Goal: Task Accomplishment & Management: Use online tool/utility

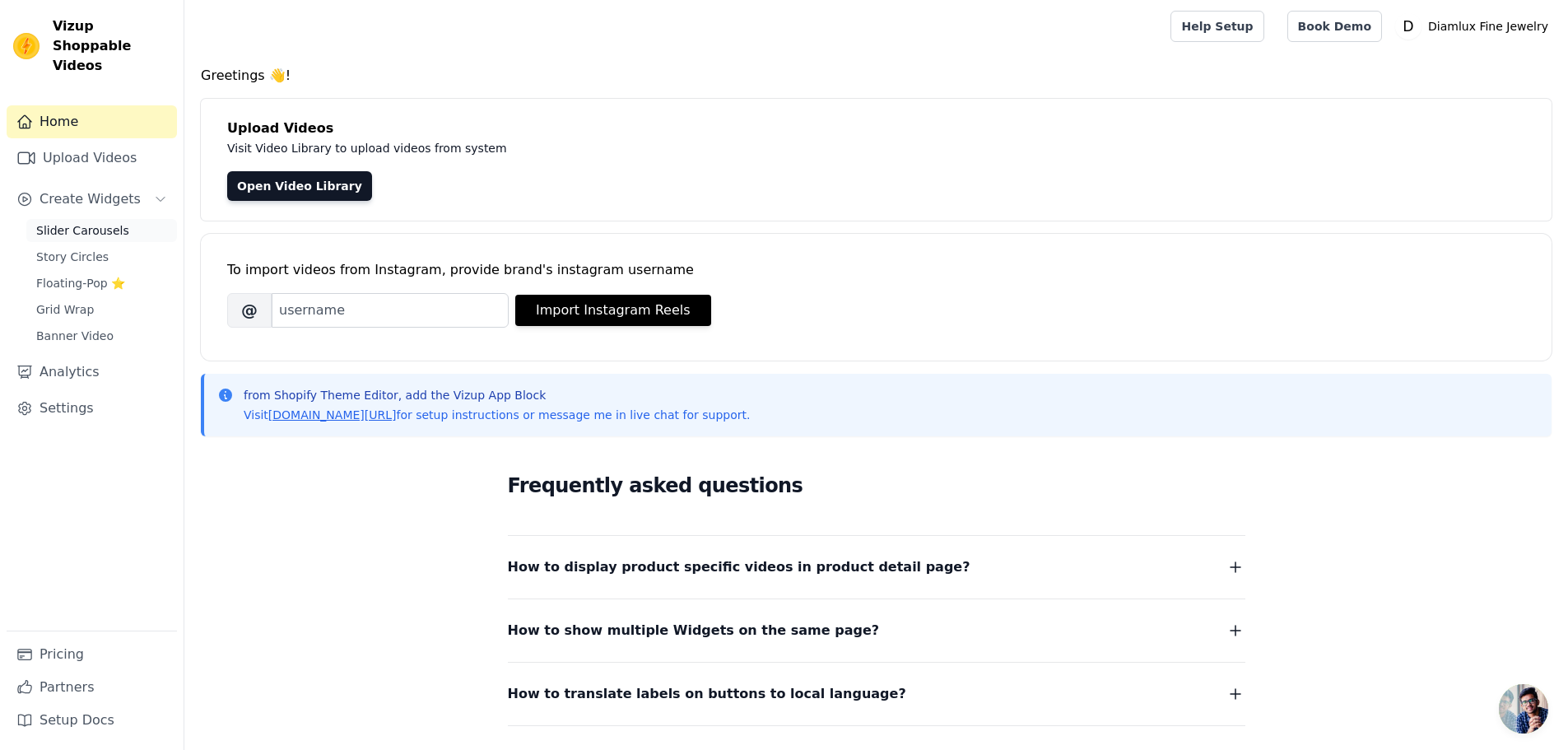
click at [88, 222] on span "Slider Carousels" at bounding box center [82, 230] width 93 height 17
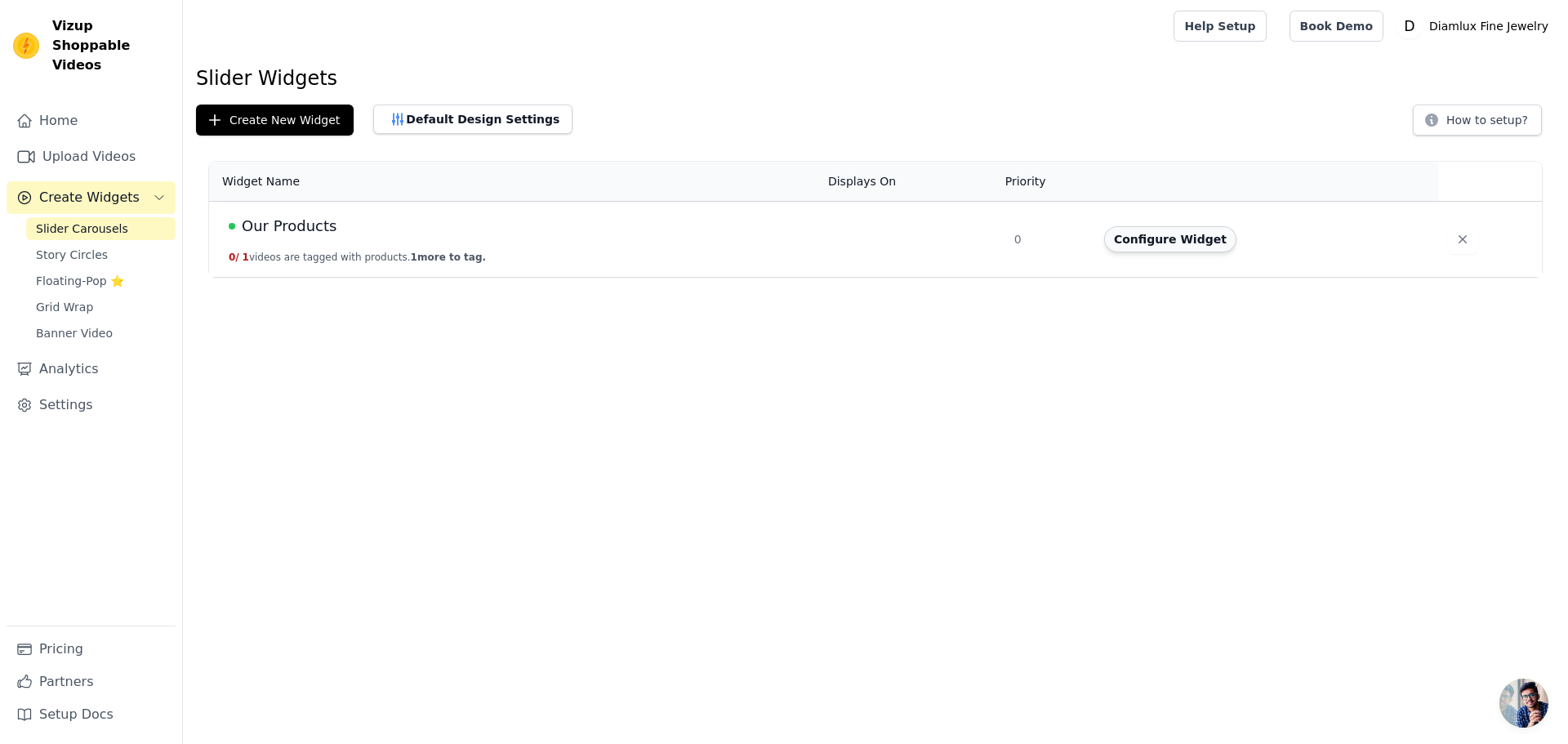
click at [1157, 233] on button "Configure Widget" at bounding box center [1170, 239] width 132 height 26
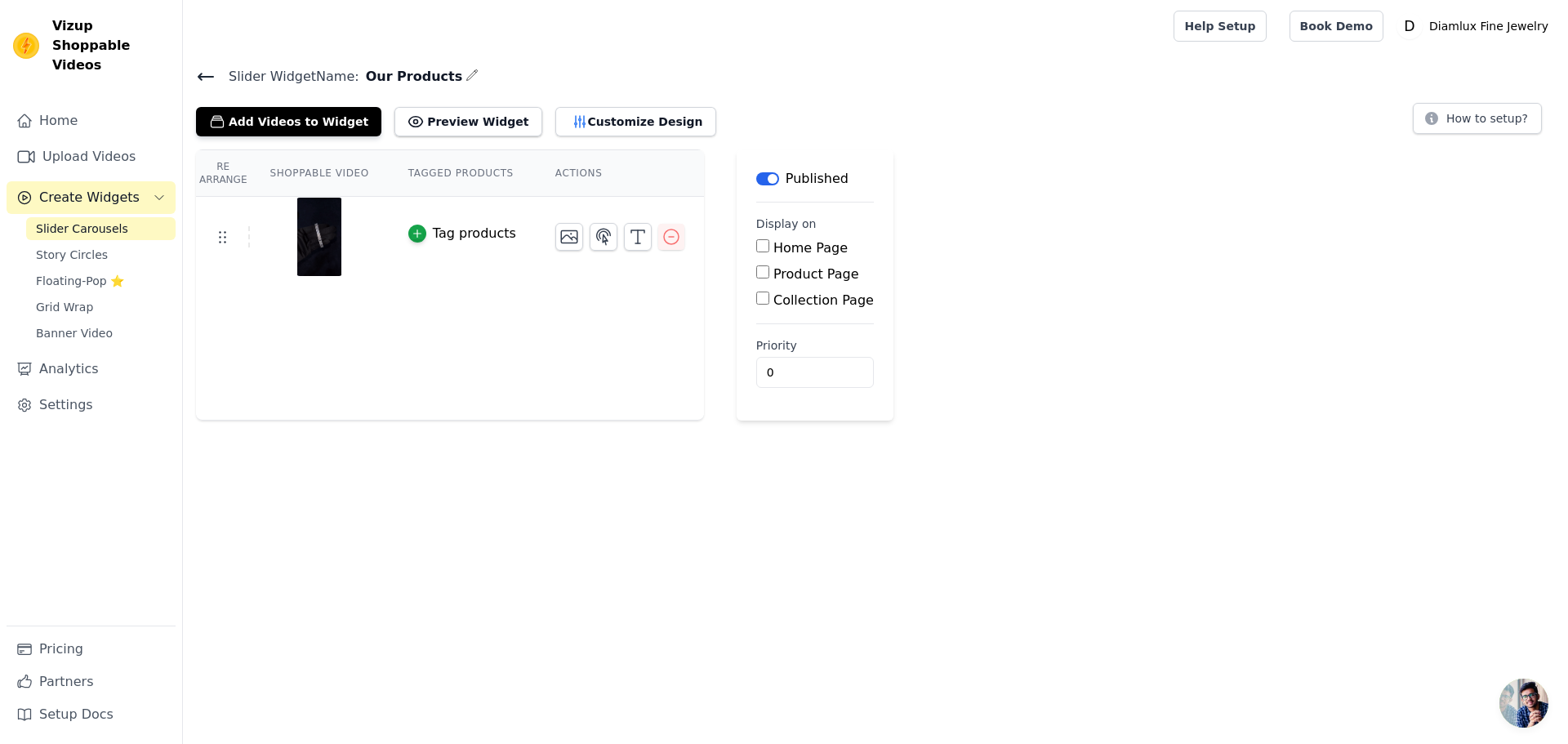
click at [756, 253] on div "Home Page" at bounding box center [815, 248] width 117 height 19
click at [756, 243] on input "Home Page" at bounding box center [763, 245] width 13 height 13
checkbox input "true"
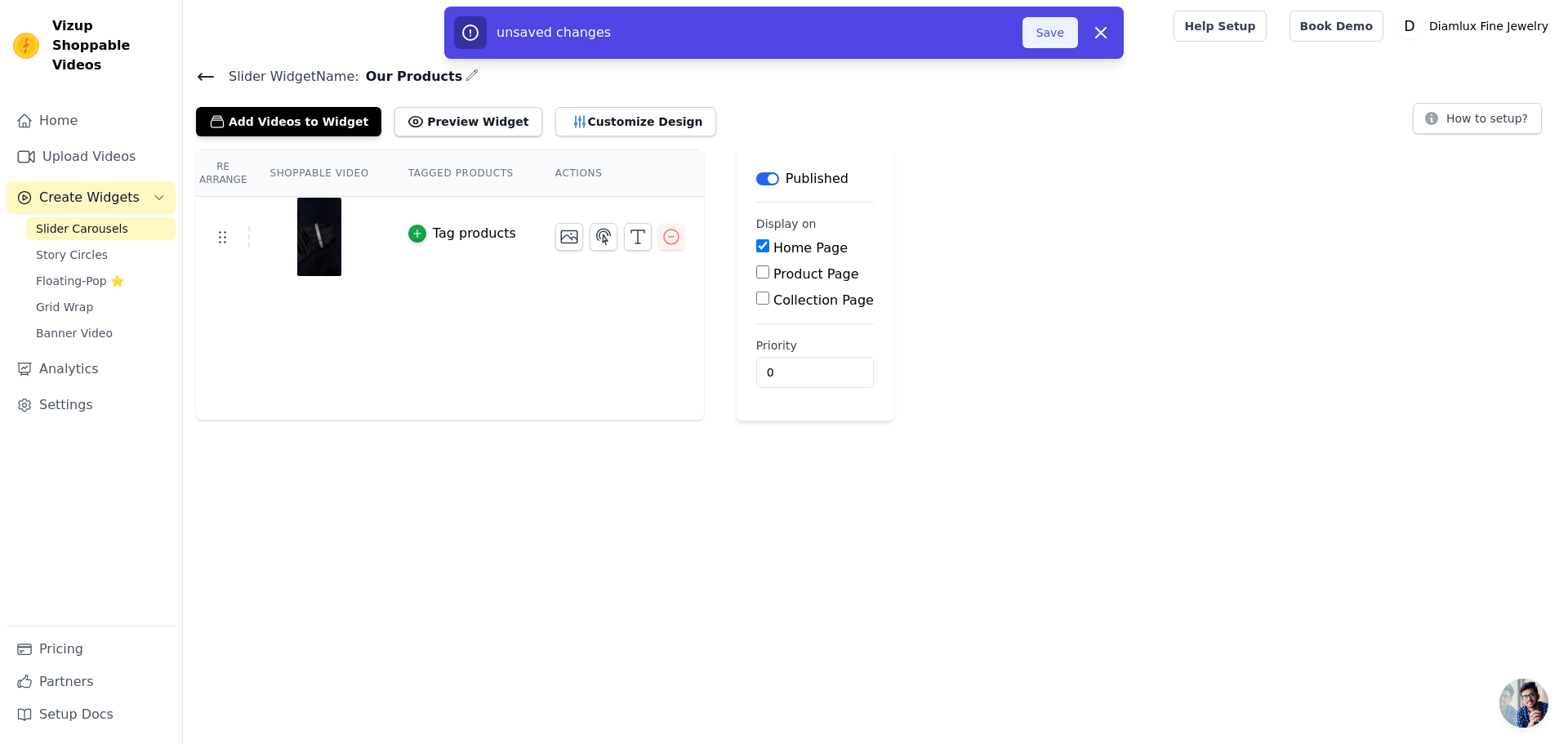
click at [1043, 42] on button "Save" at bounding box center [1050, 32] width 55 height 31
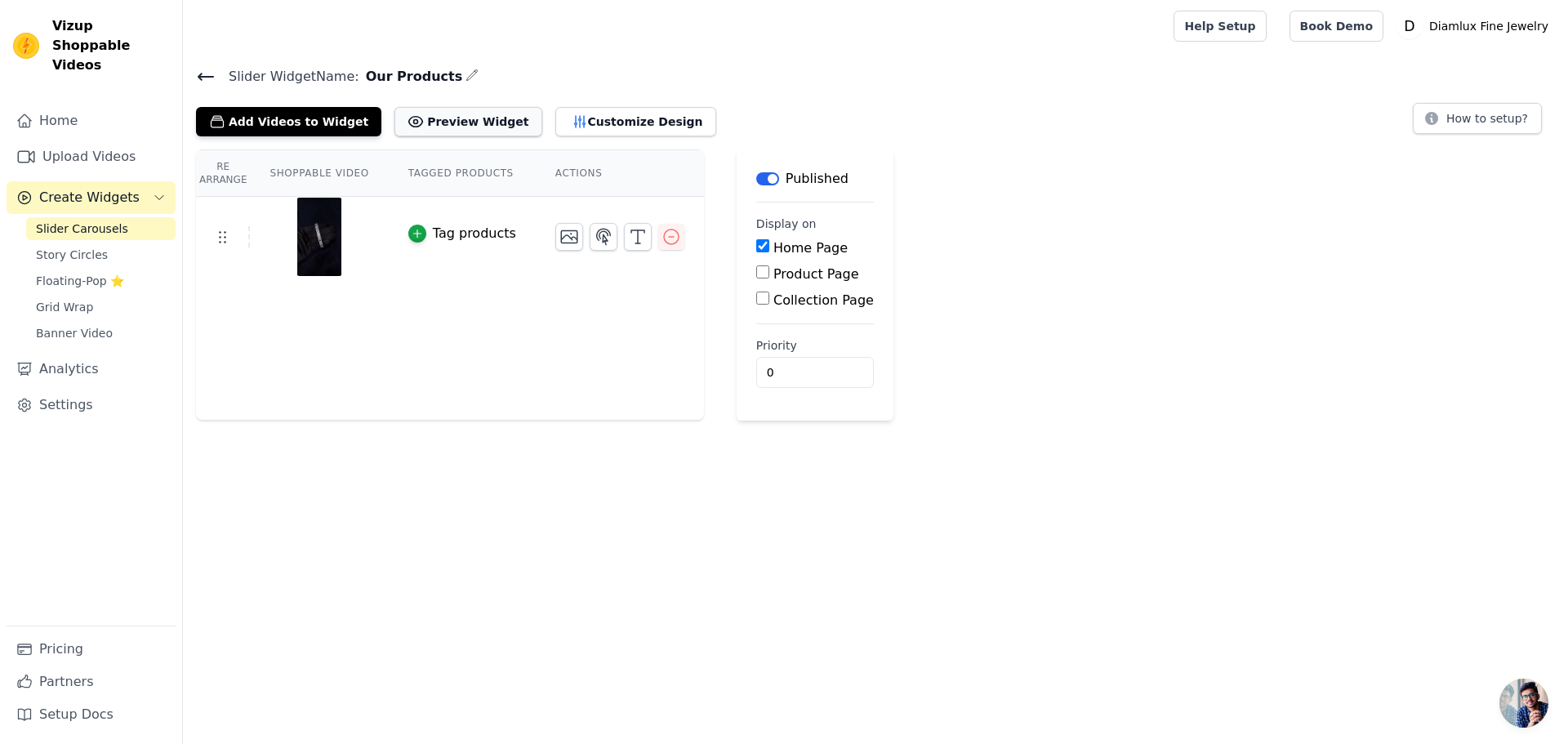
click at [425, 116] on button "Preview Widget" at bounding box center [468, 122] width 147 height 30
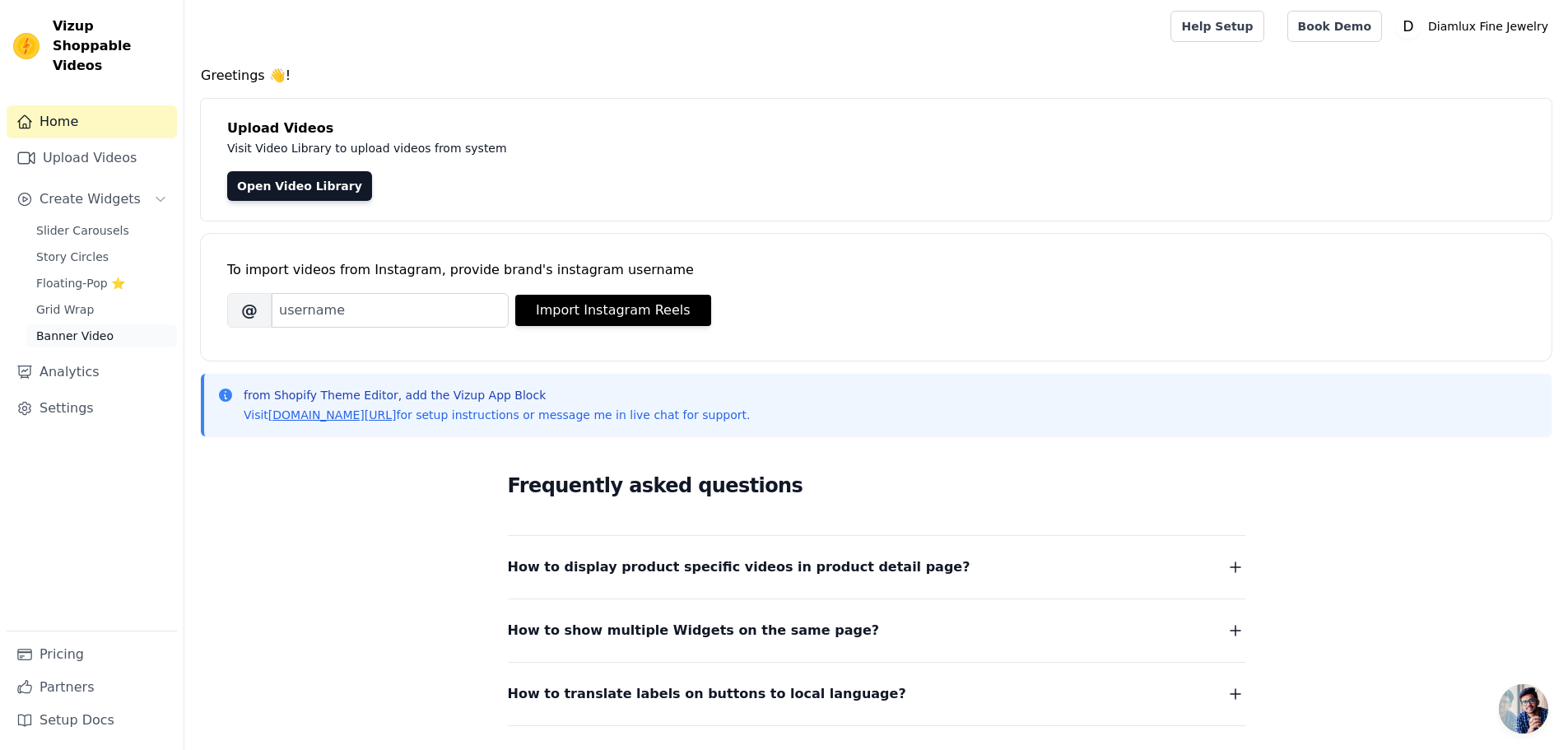
click at [79, 325] on link "Banner Video" at bounding box center [101, 335] width 151 height 23
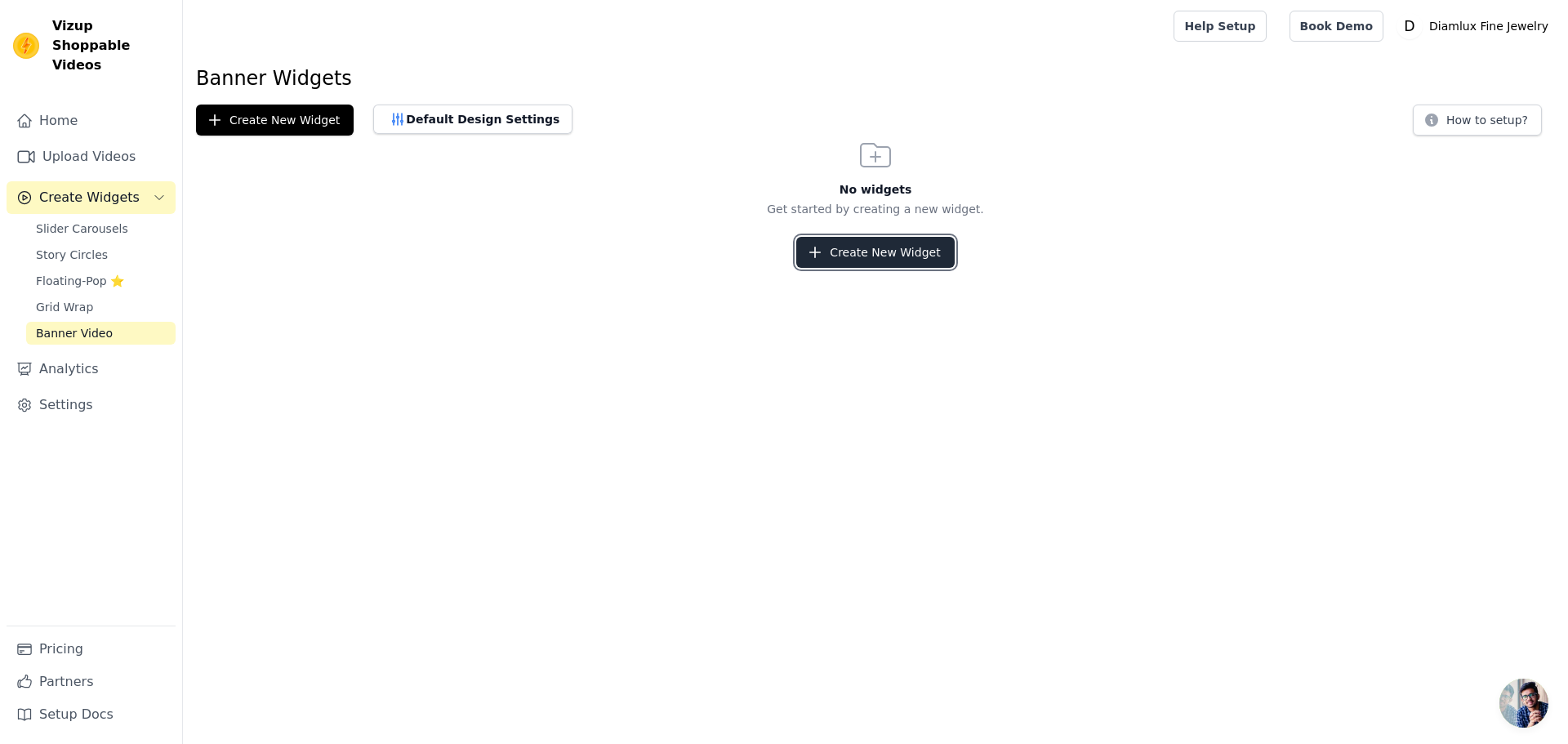
click at [905, 260] on button "Create New Widget" at bounding box center [875, 251] width 158 height 31
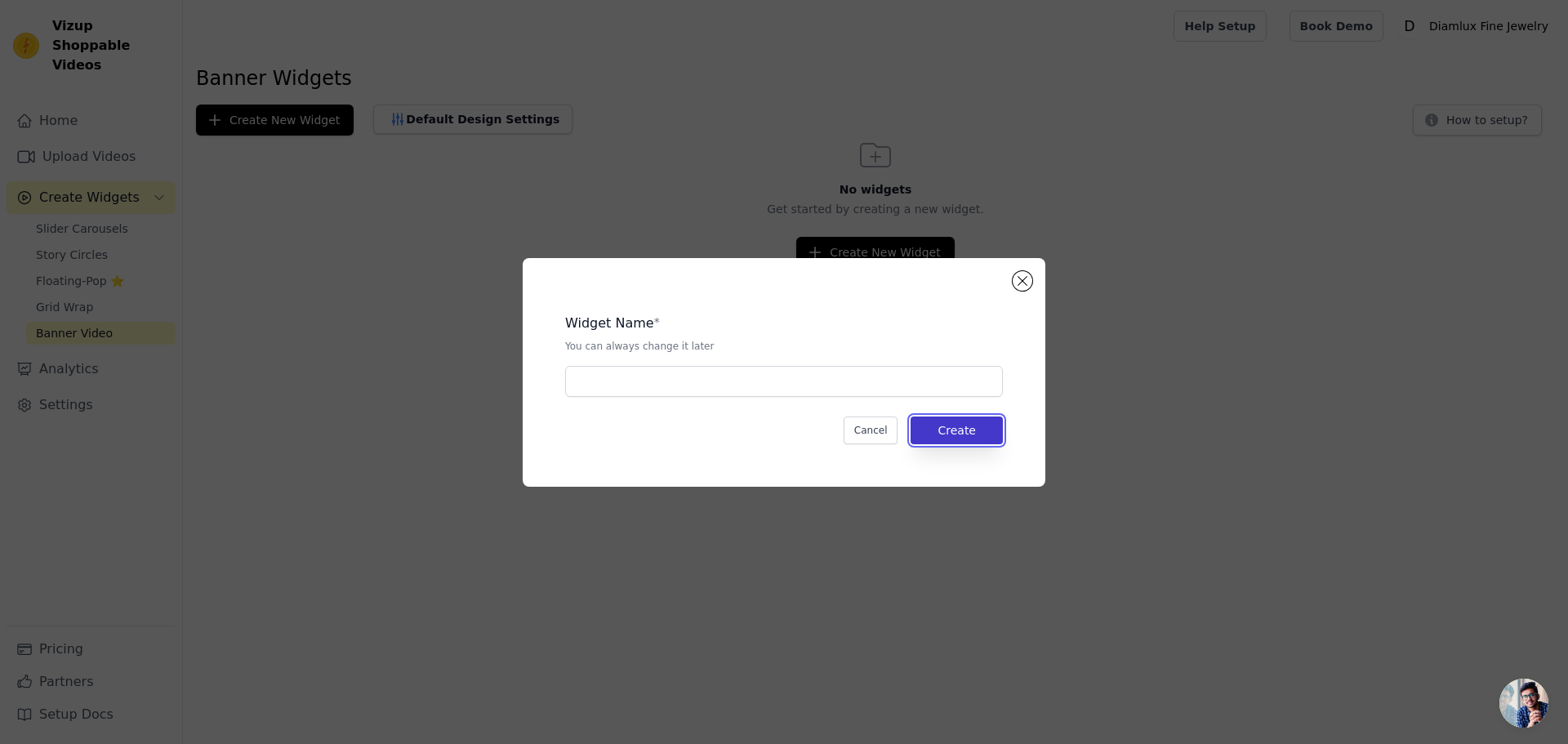
click at [939, 424] on button "Create" at bounding box center [956, 431] width 92 height 28
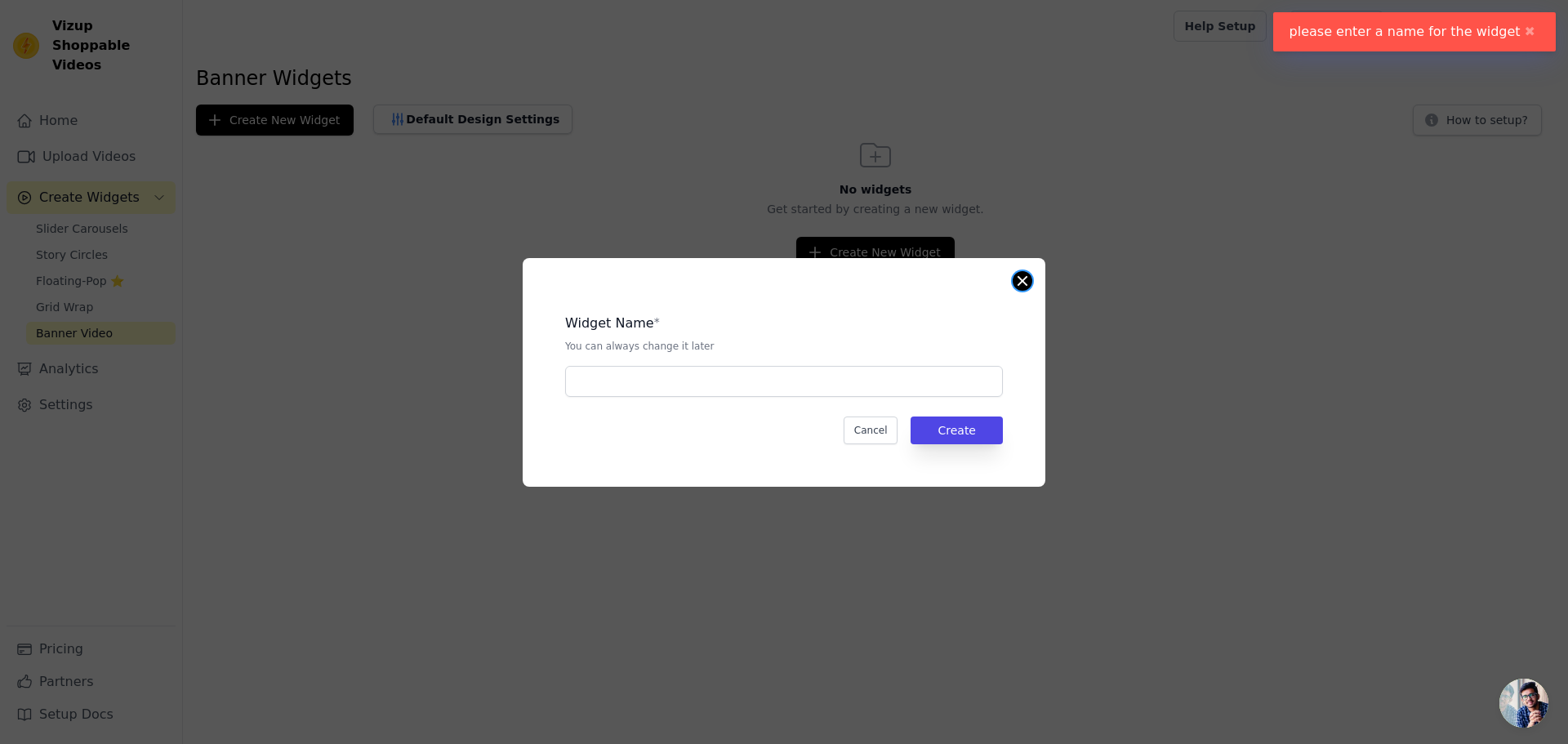
click at [1021, 274] on button "Close modal" at bounding box center [1022, 281] width 19 height 19
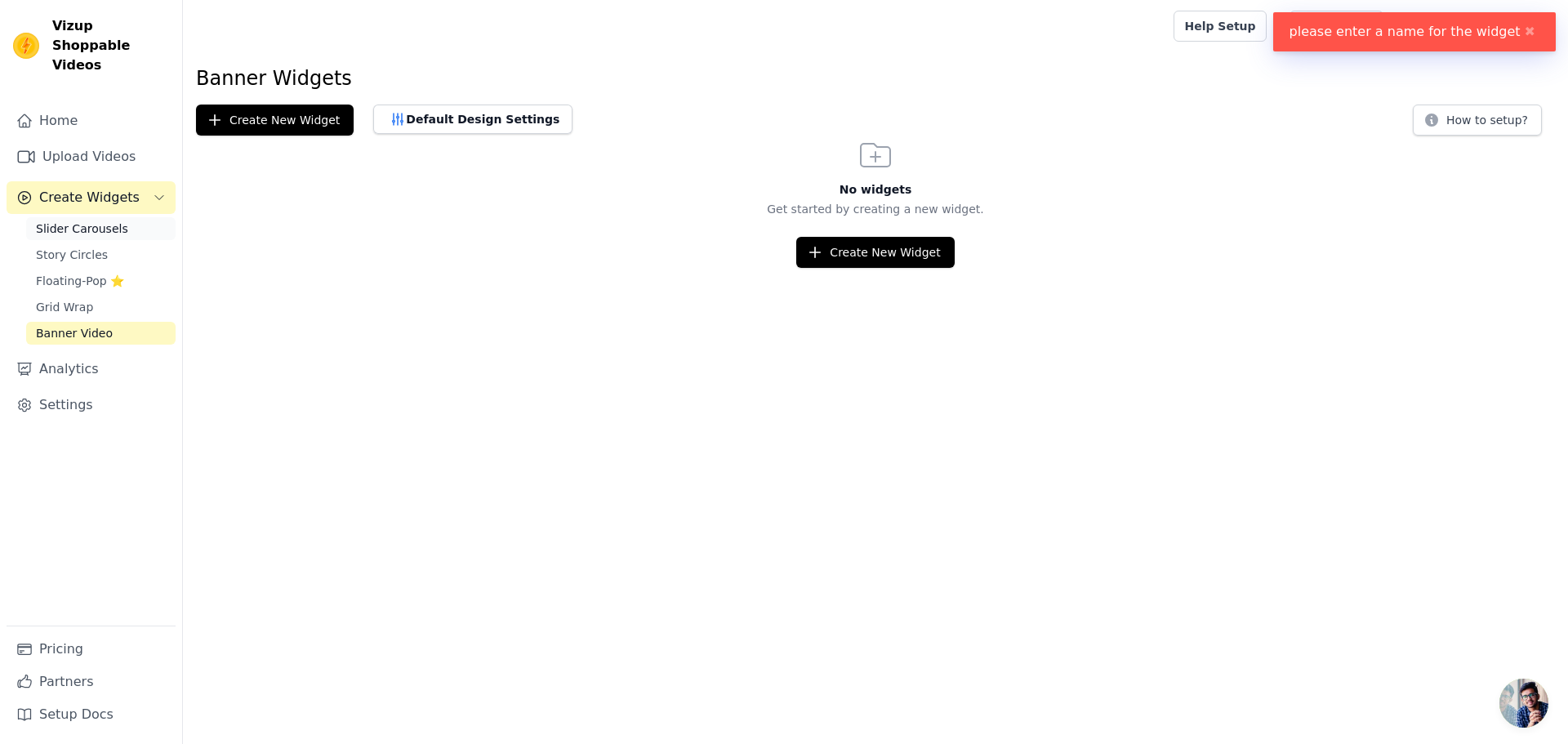
click at [52, 217] on link "Slider Carousels" at bounding box center [101, 228] width 150 height 23
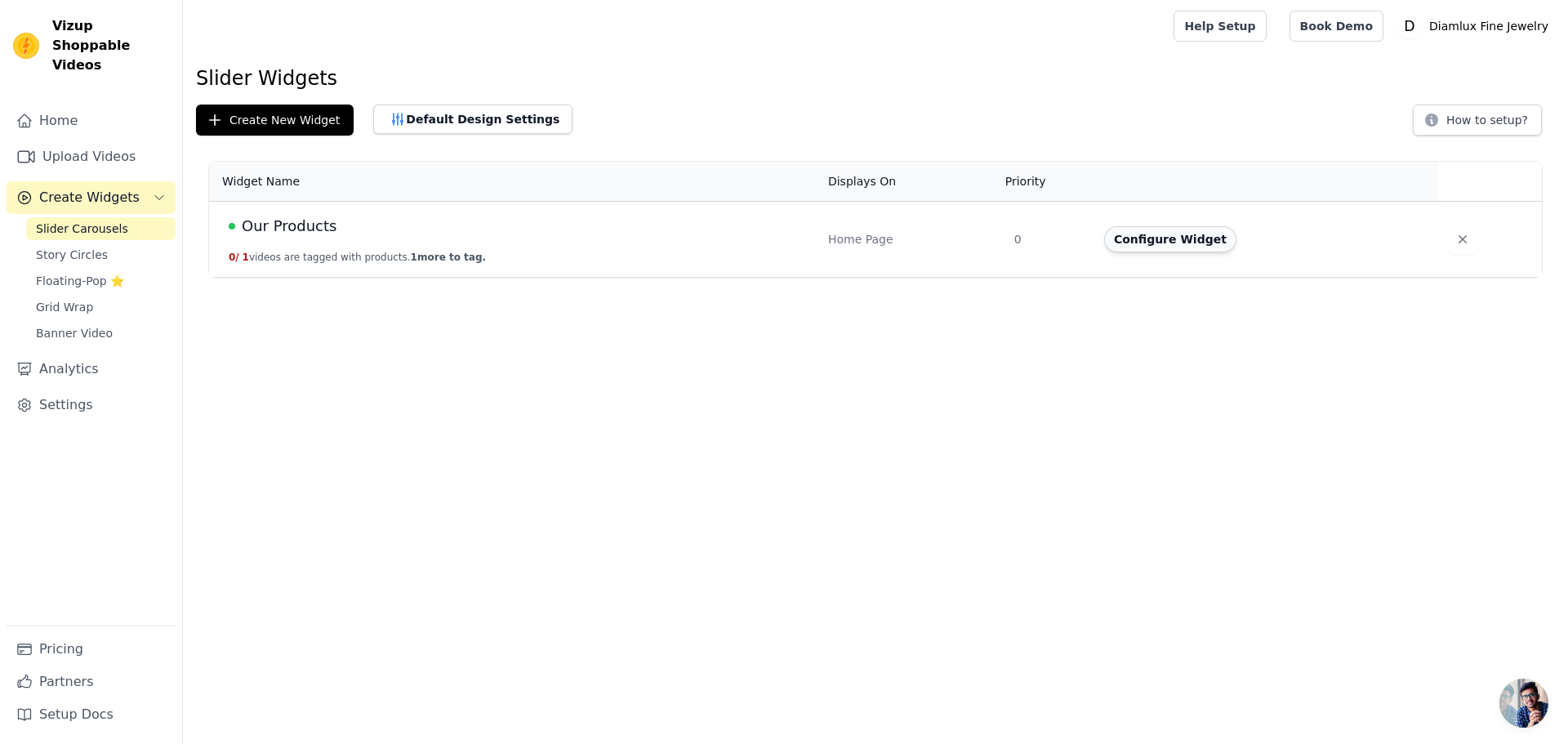
click at [1146, 245] on button "Configure Widget" at bounding box center [1170, 239] width 132 height 26
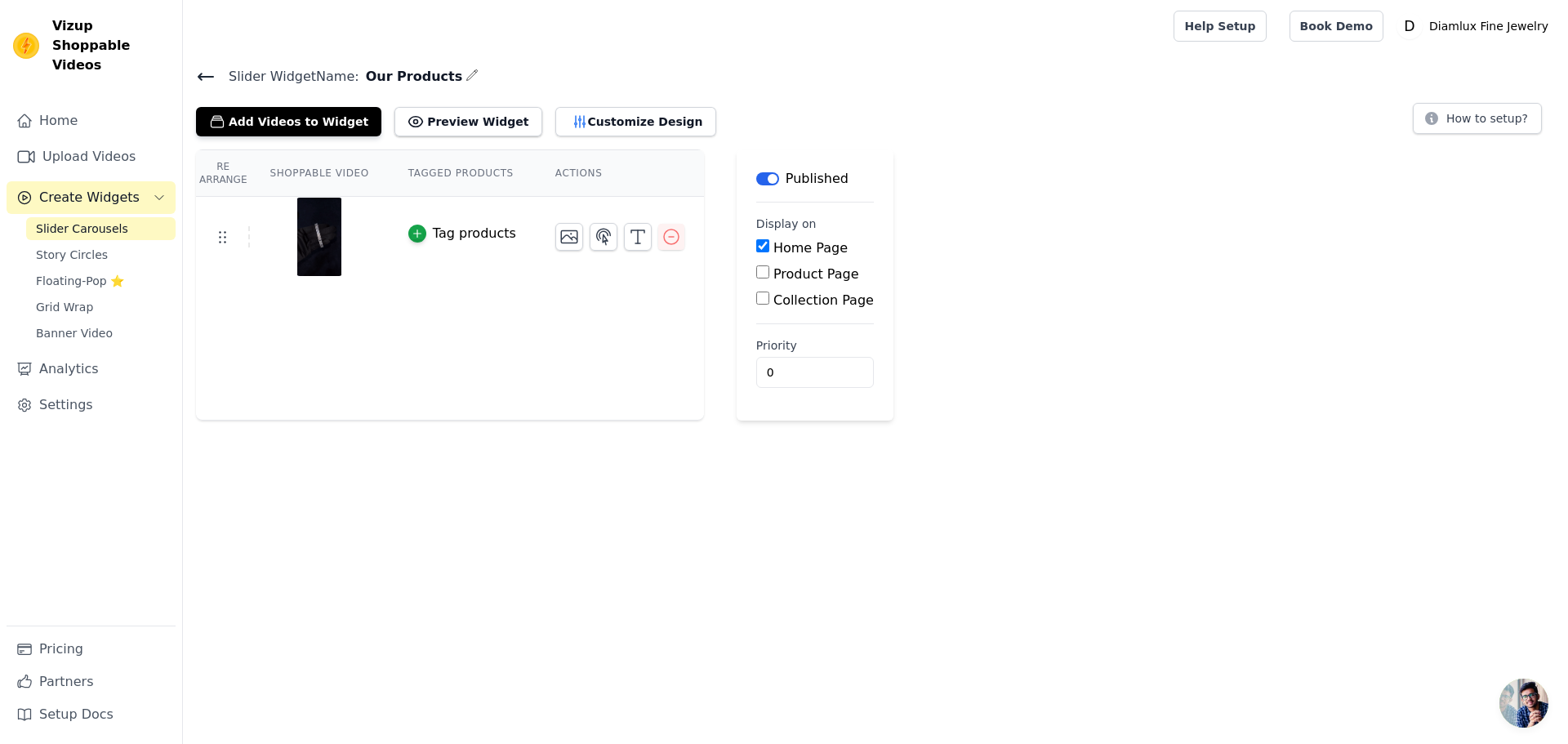
click at [418, 230] on button "Tag products" at bounding box center [461, 234] width 108 height 19
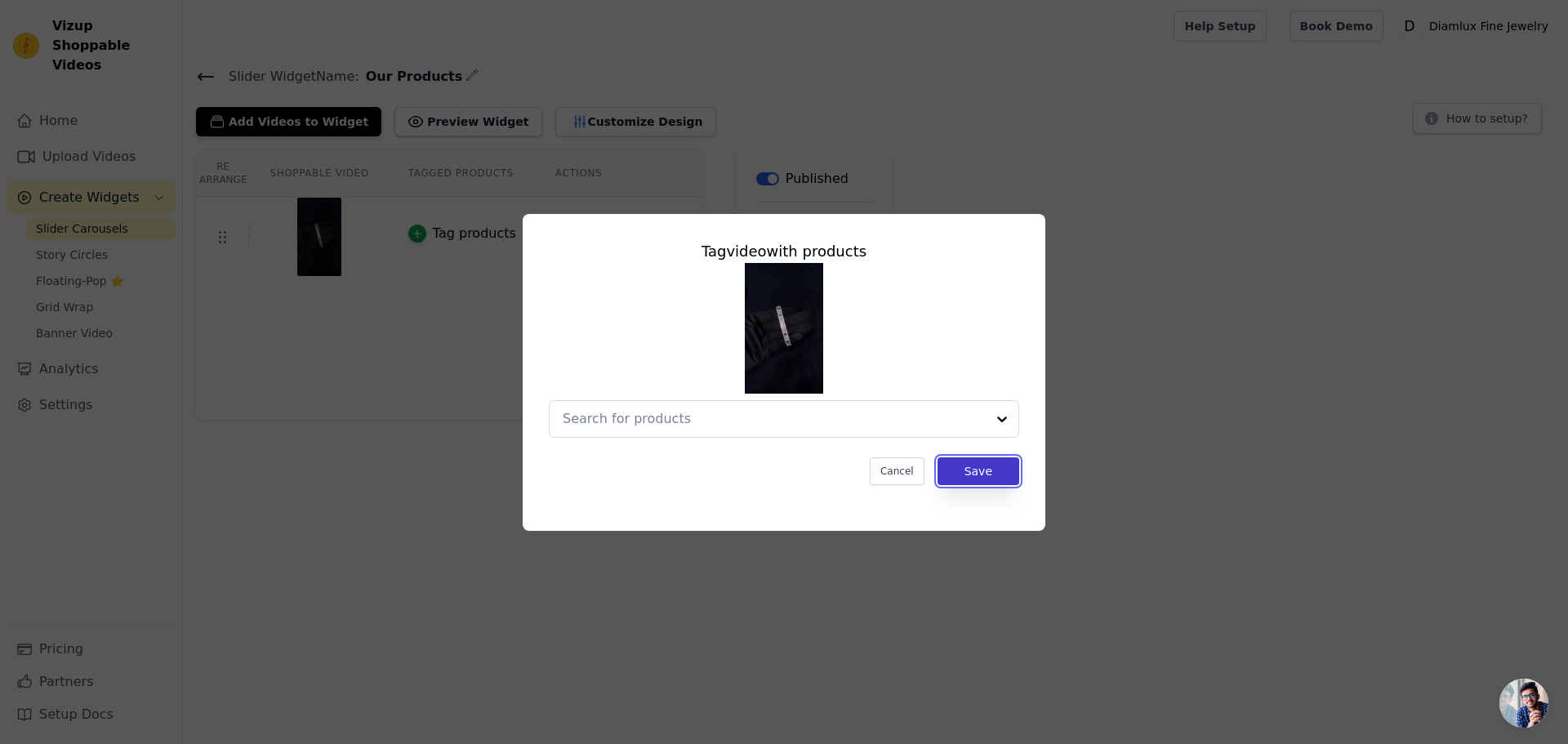
click at [974, 470] on button "Save" at bounding box center [978, 471] width 81 height 28
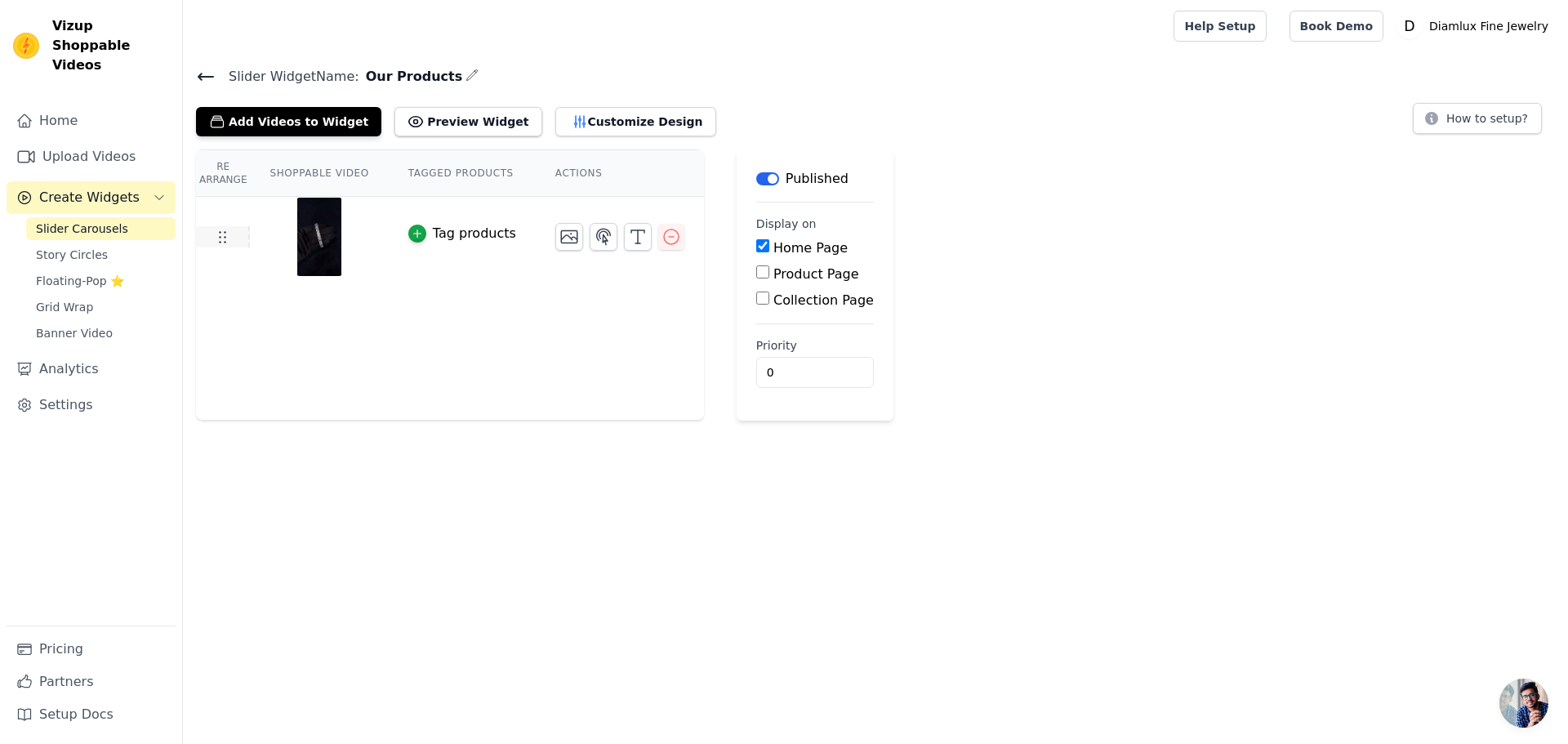
click at [220, 236] on use at bounding box center [222, 237] width 6 height 11
click at [555, 121] on button "Customize Design" at bounding box center [636, 122] width 161 height 30
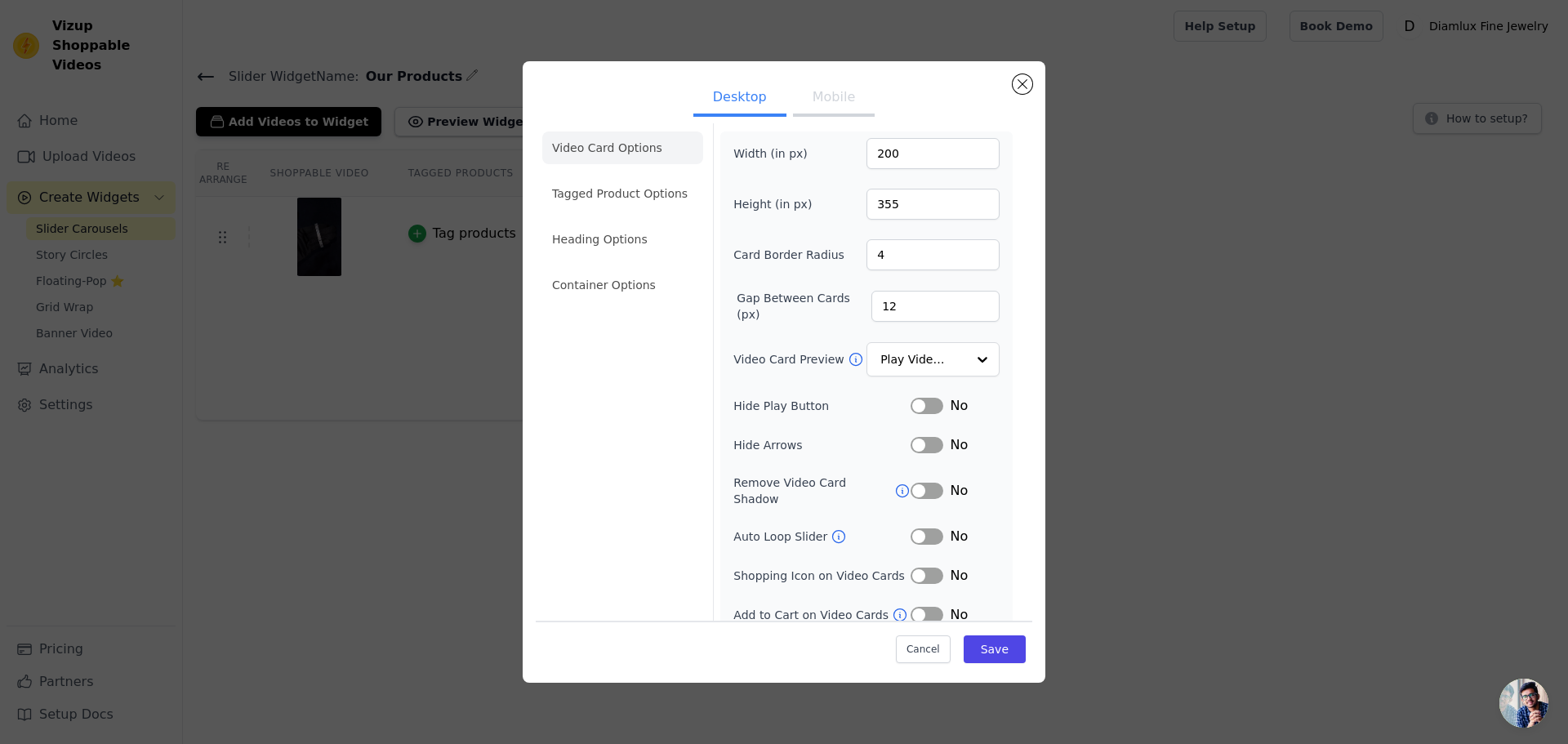
scroll to position [11, 0]
click at [988, 655] on button "Save" at bounding box center [995, 649] width 62 height 28
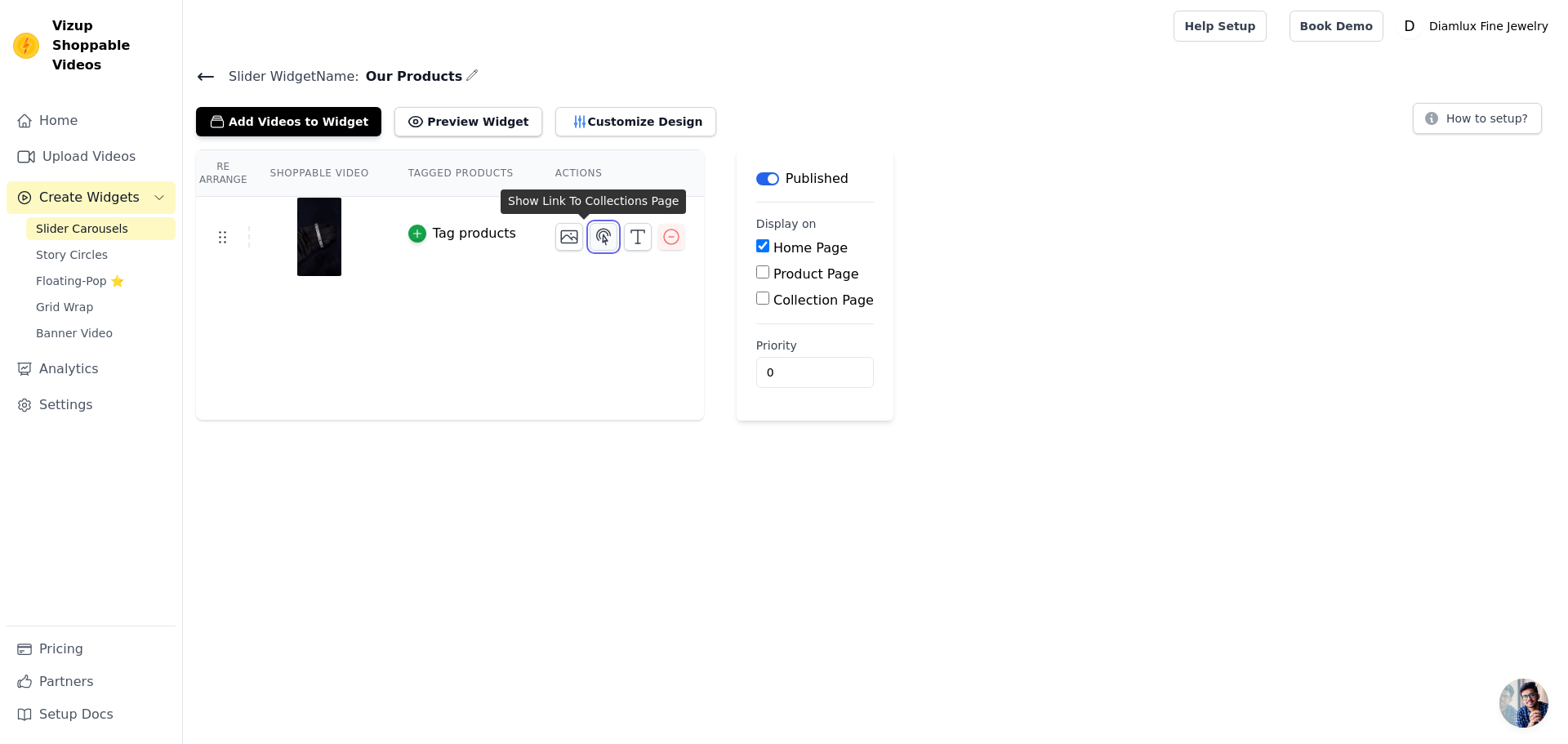
click at [594, 238] on icon "button" at bounding box center [603, 236] width 19 height 19
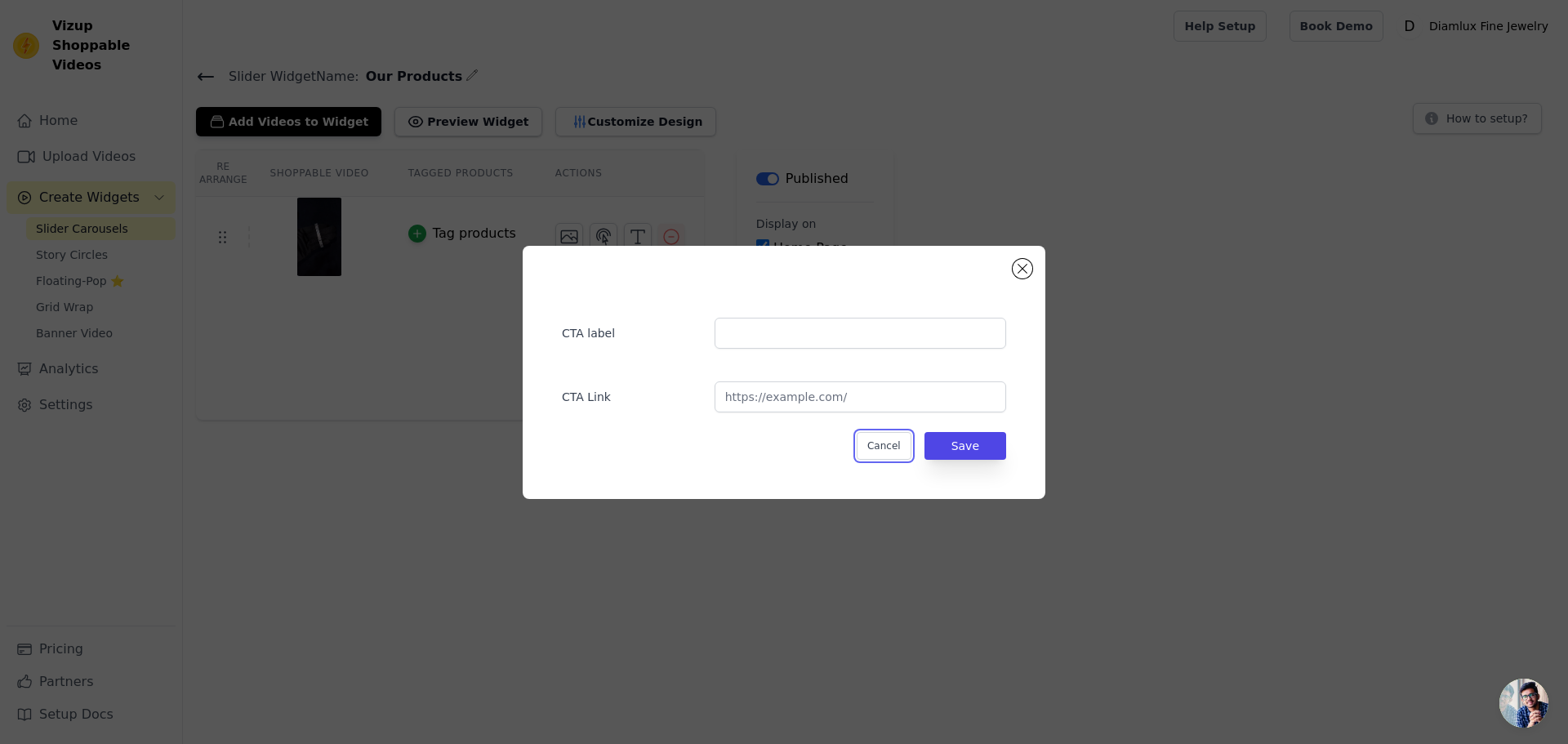
click at [891, 447] on button "Cancel" at bounding box center [883, 446] width 54 height 28
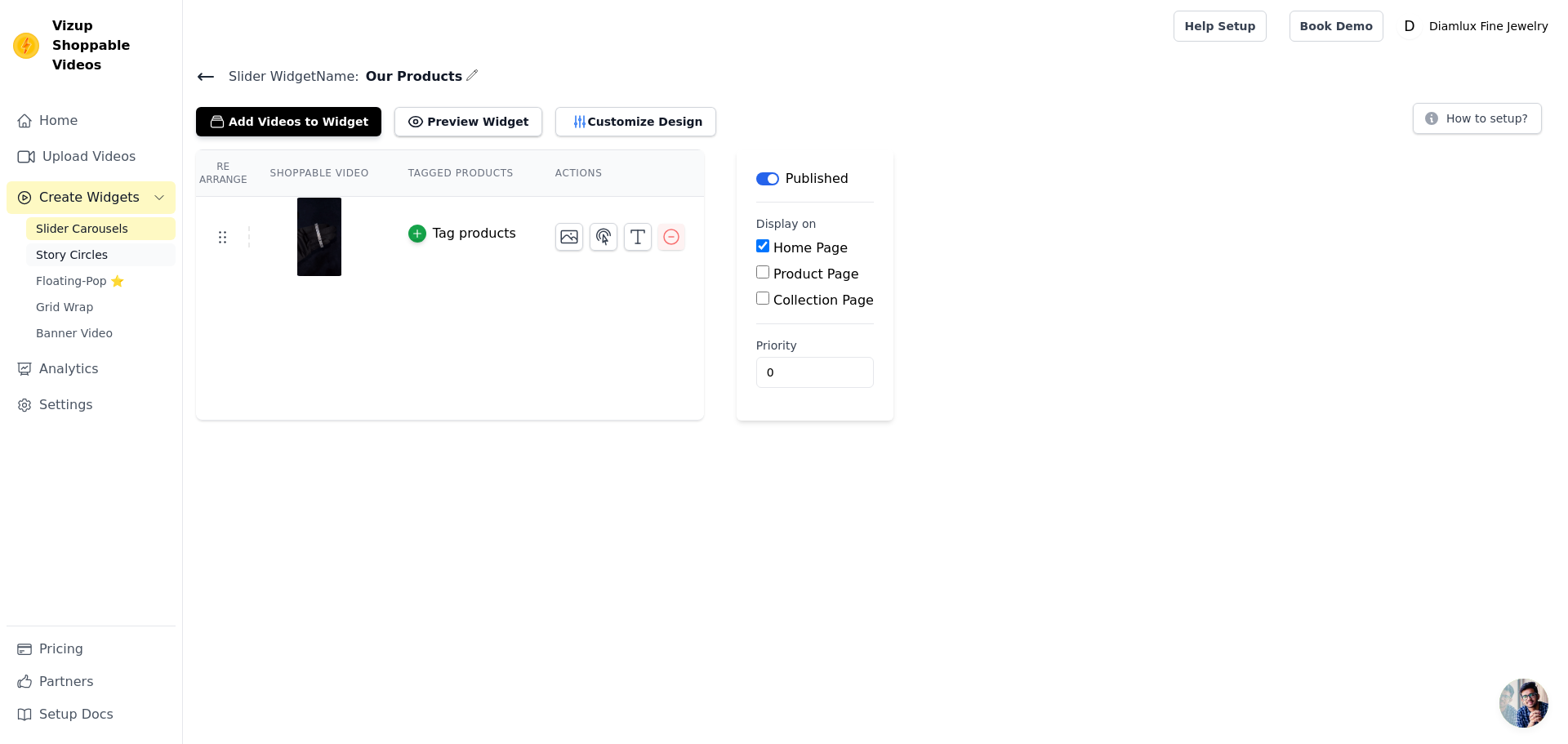
click at [53, 244] on link "Story Circles" at bounding box center [101, 255] width 150 height 23
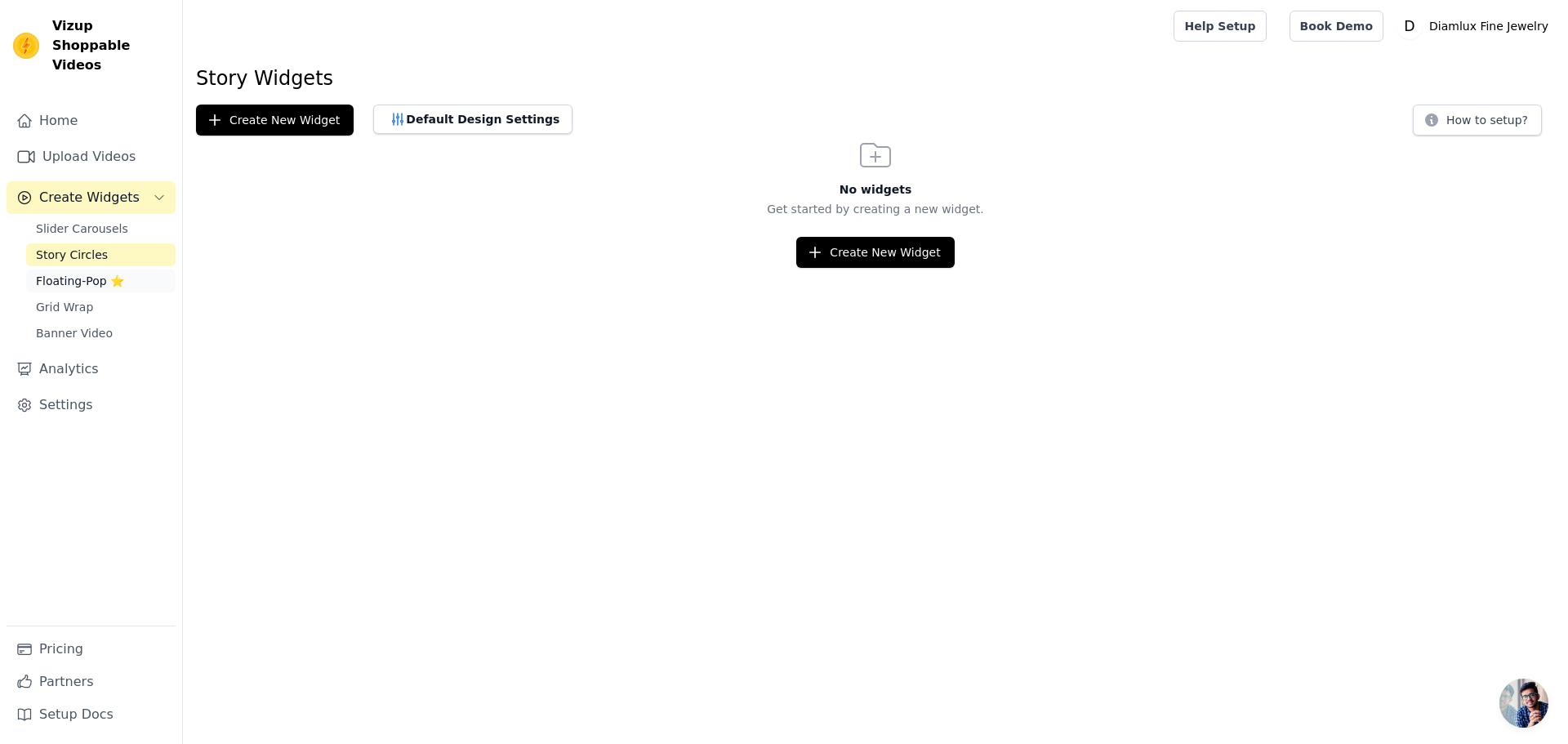
click at [57, 272] on span "Floating-Pop ⭐" at bounding box center [80, 280] width 88 height 17
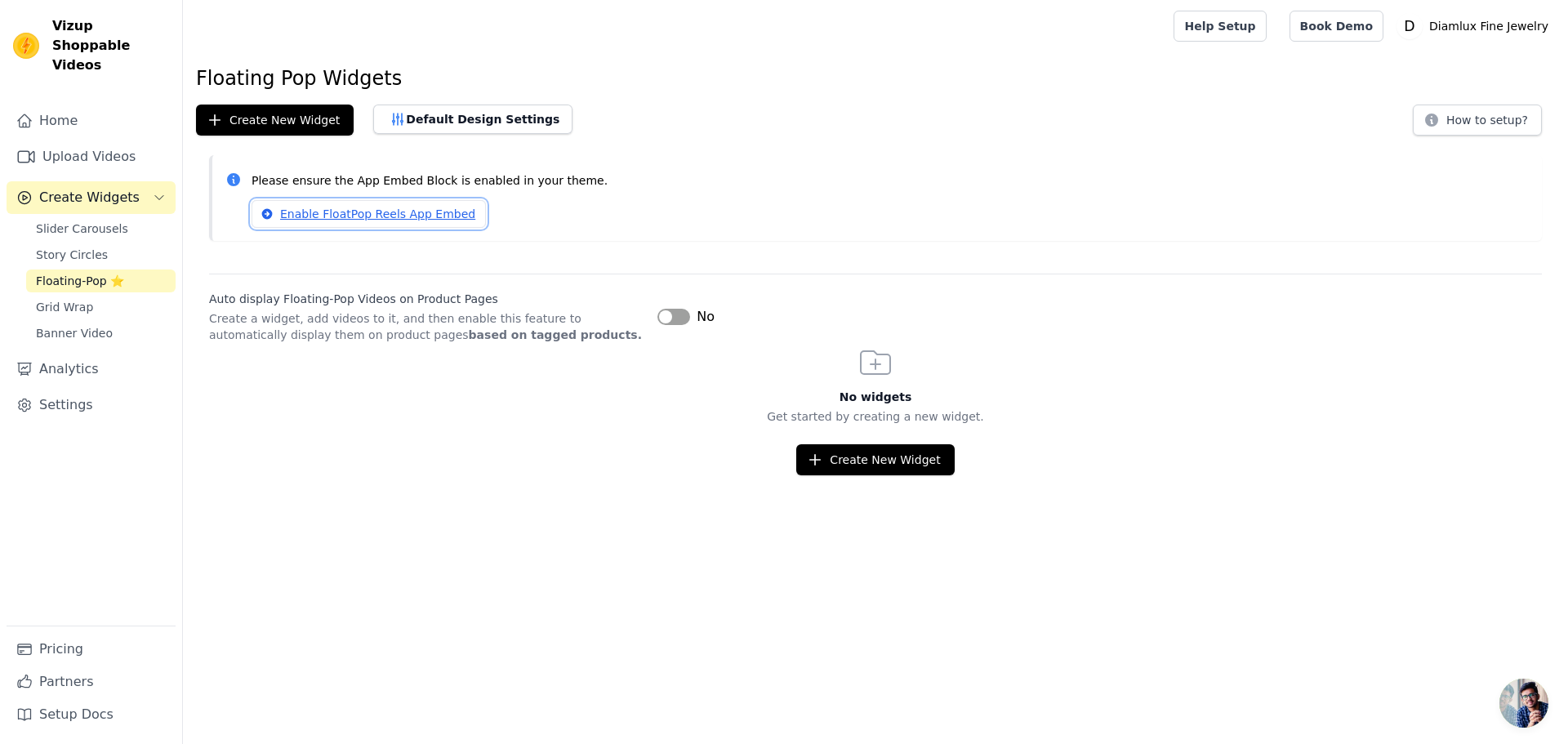
click at [357, 209] on link "Enable FloatPop Reels App Embed" at bounding box center [369, 214] width 235 height 28
click at [60, 110] on link "Home" at bounding box center [90, 120] width 169 height 32
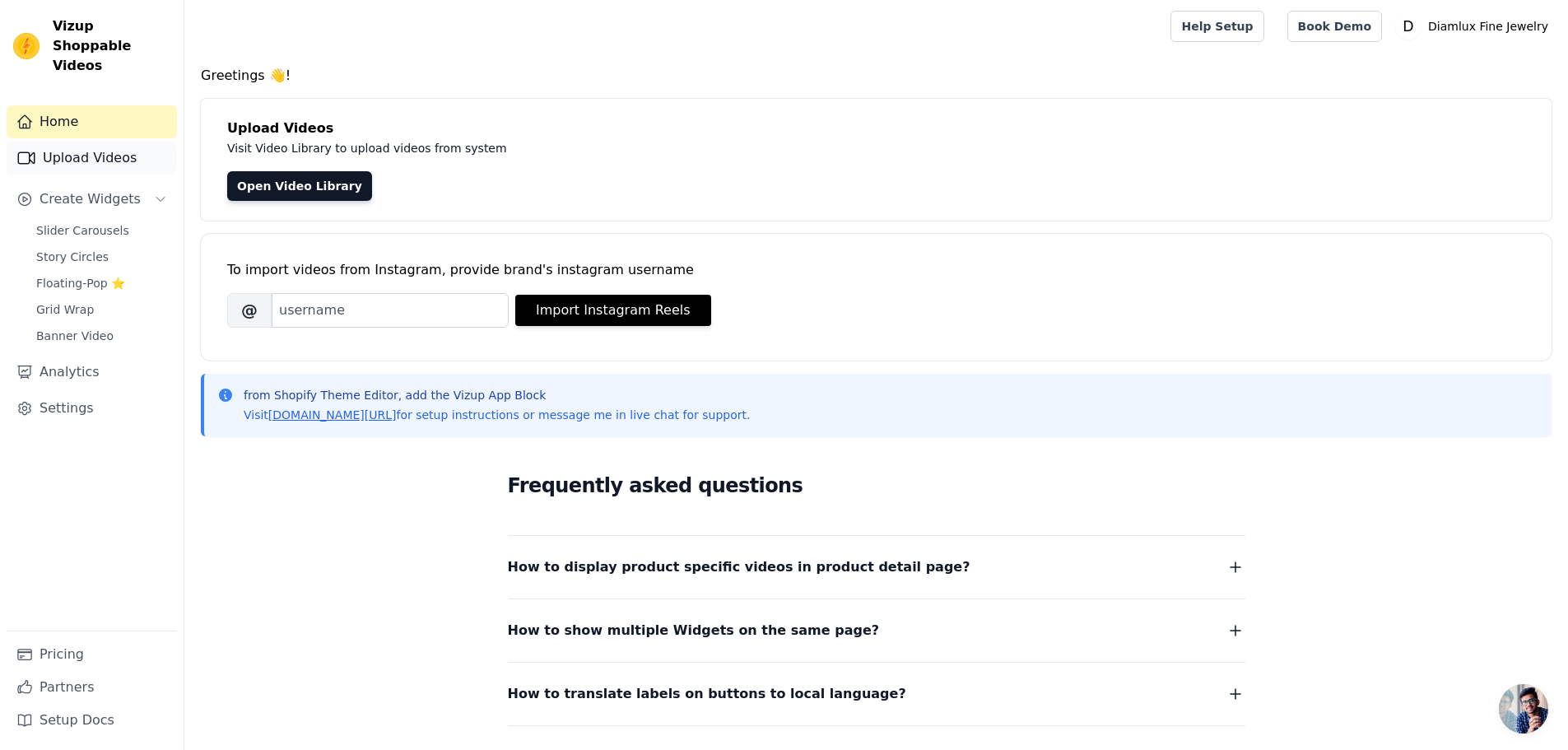
click at [59, 141] on link "Upload Videos" at bounding box center [91, 157] width 170 height 33
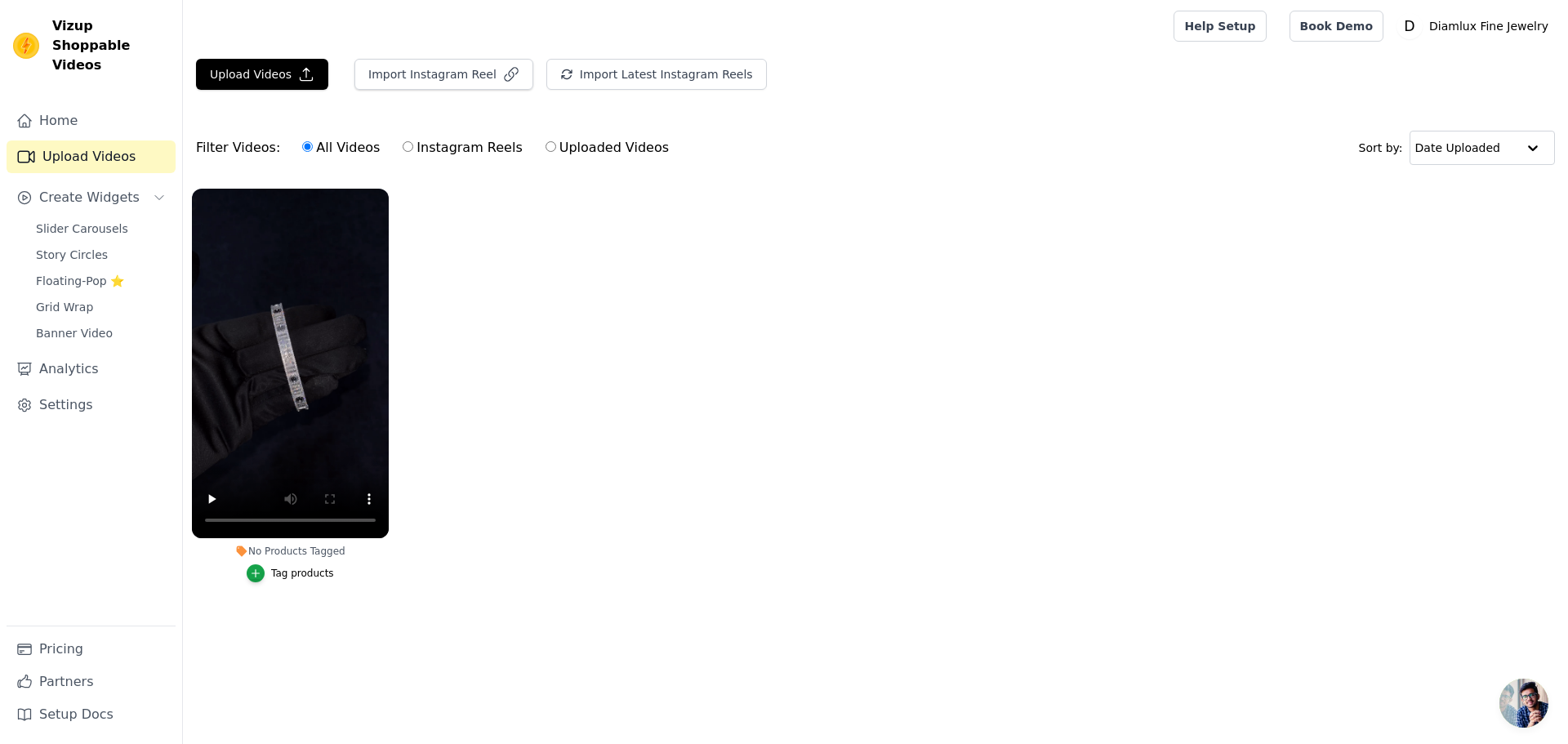
click at [703, 483] on ul "No Products Tagged Tag products" at bounding box center [875, 401] width 1385 height 444
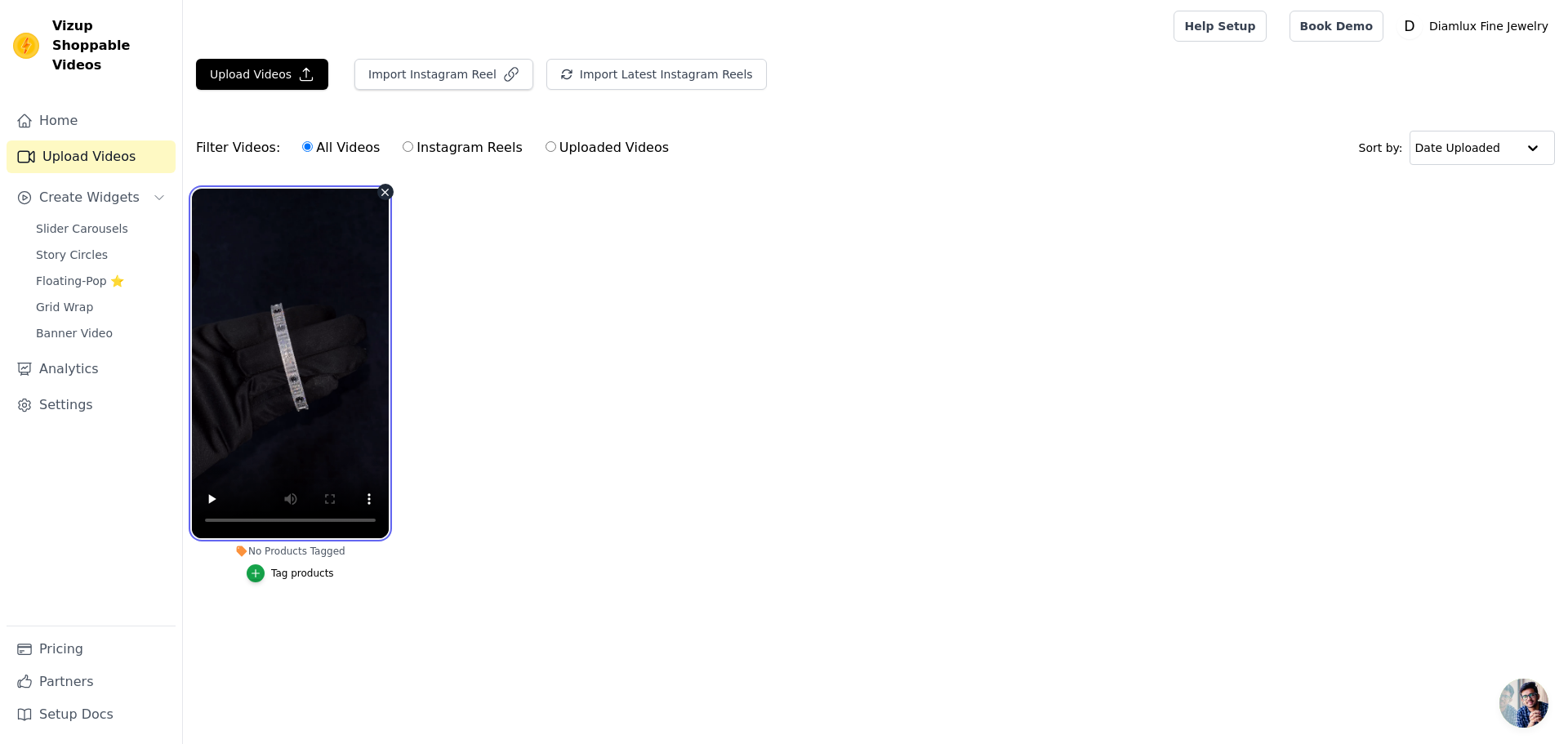
click at [334, 398] on video at bounding box center [290, 362] width 197 height 349
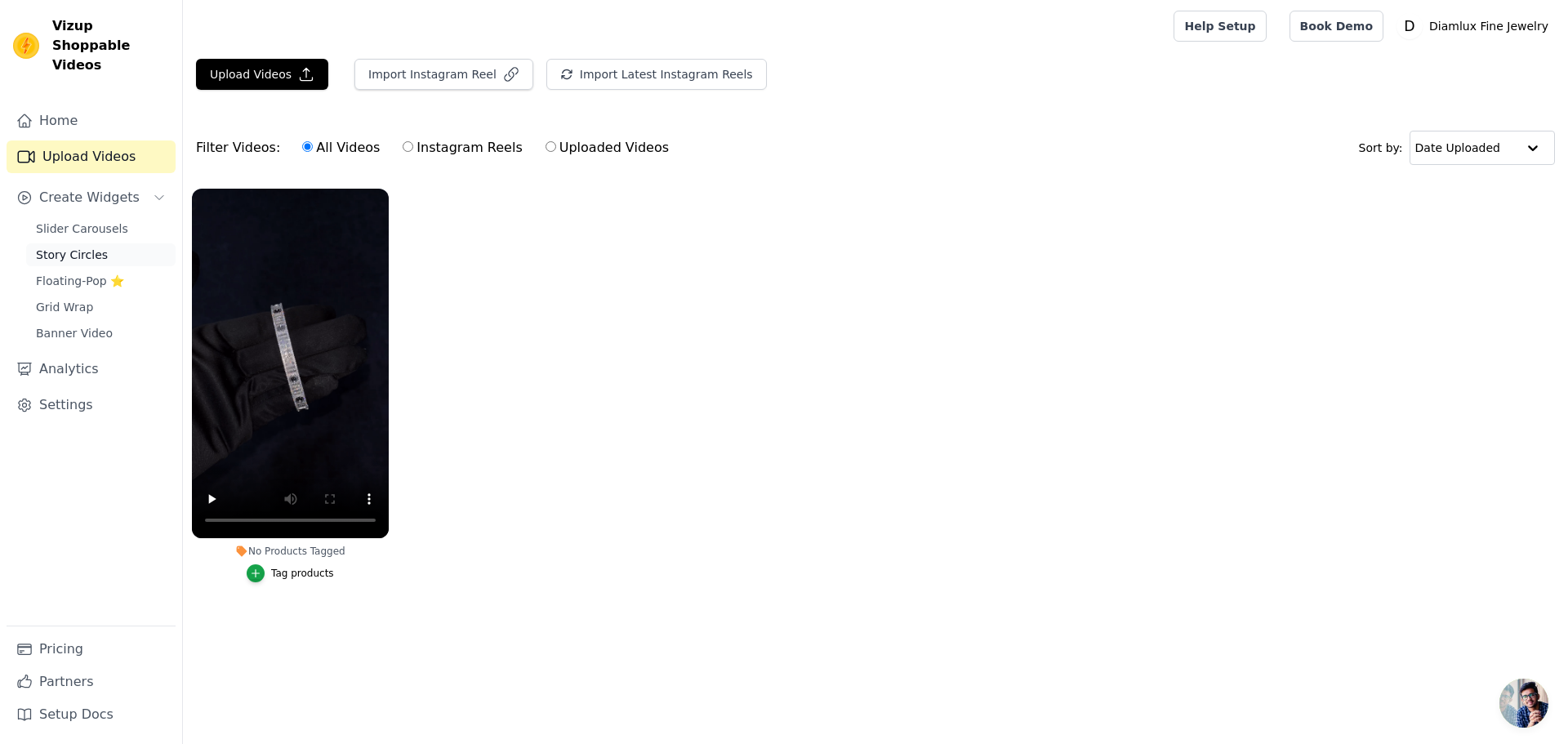
click at [51, 243] on link "Story Circles" at bounding box center [101, 255] width 150 height 23
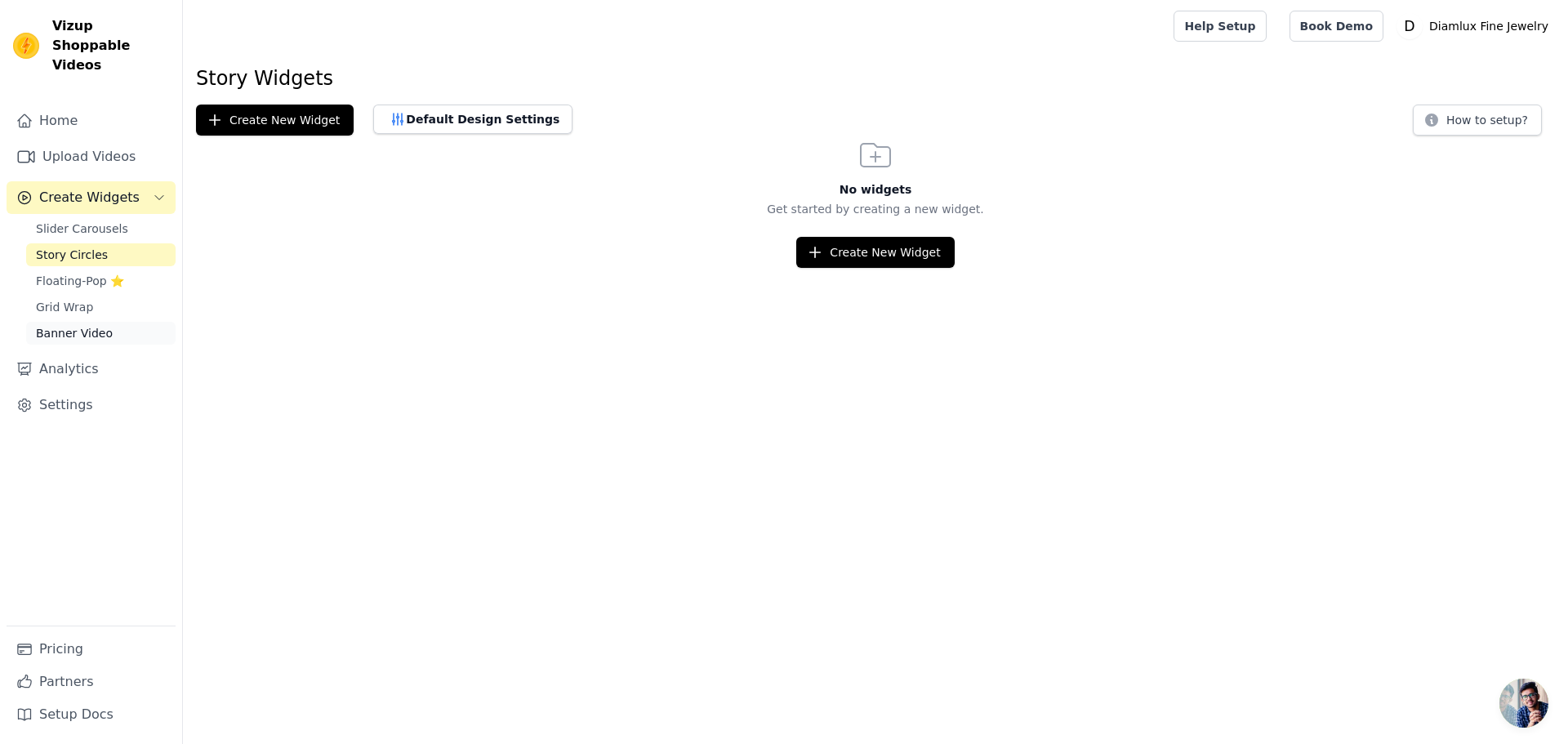
click at [81, 325] on span "Banner Video" at bounding box center [74, 333] width 77 height 17
click at [65, 221] on span "Slider Carousels" at bounding box center [81, 228] width 92 height 17
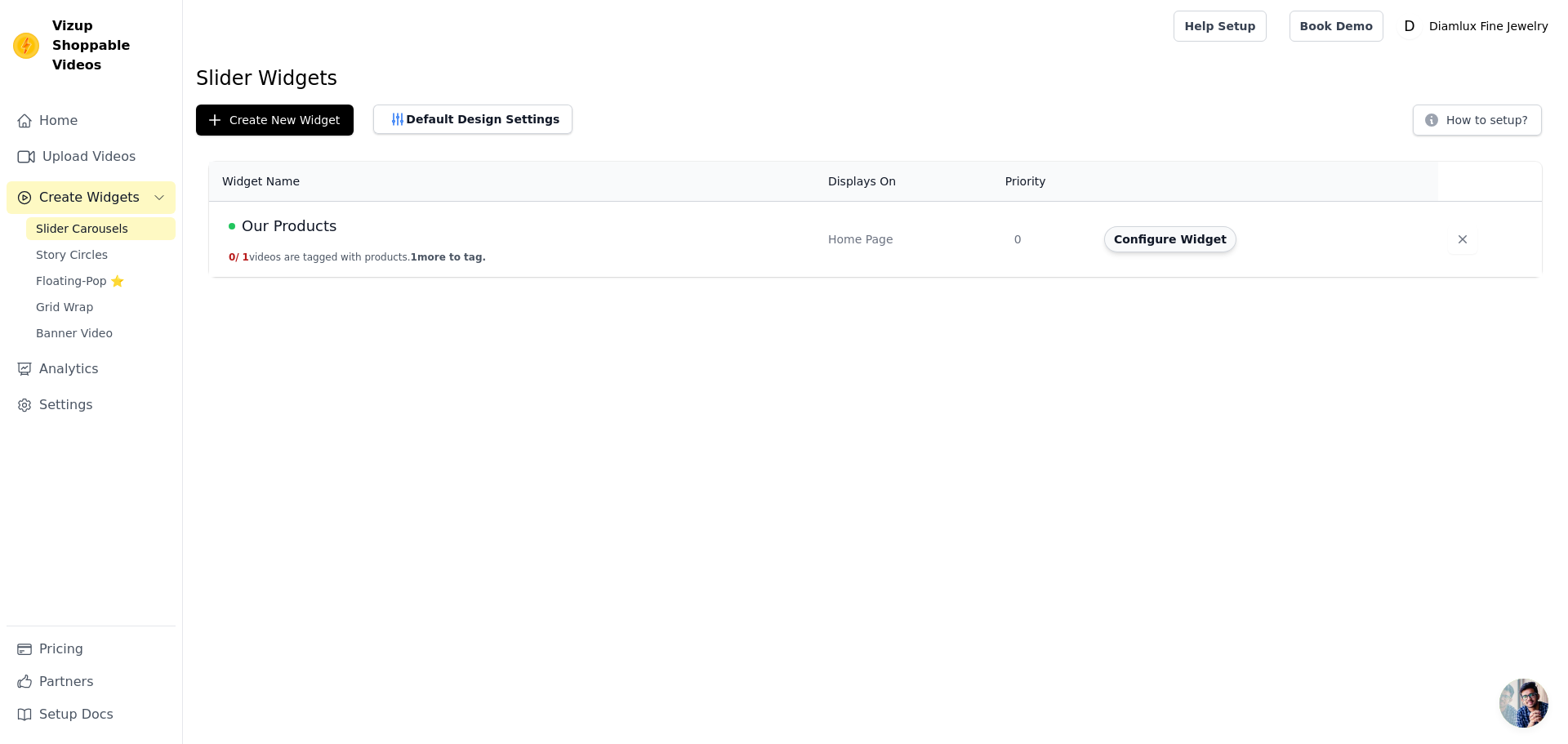
click at [1165, 243] on button "Configure Widget" at bounding box center [1170, 239] width 132 height 26
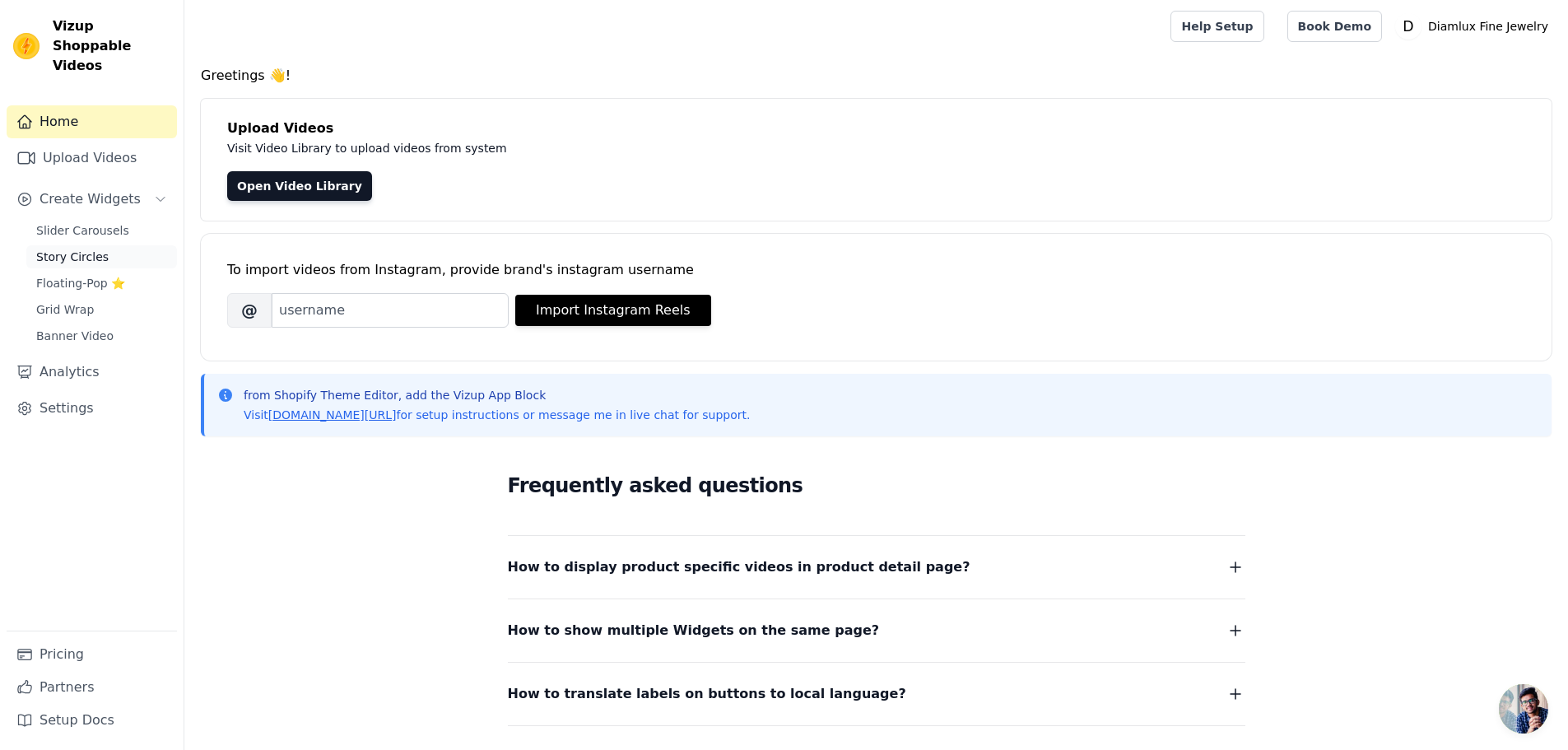
click at [64, 249] on span "Story Circles" at bounding box center [72, 257] width 72 height 17
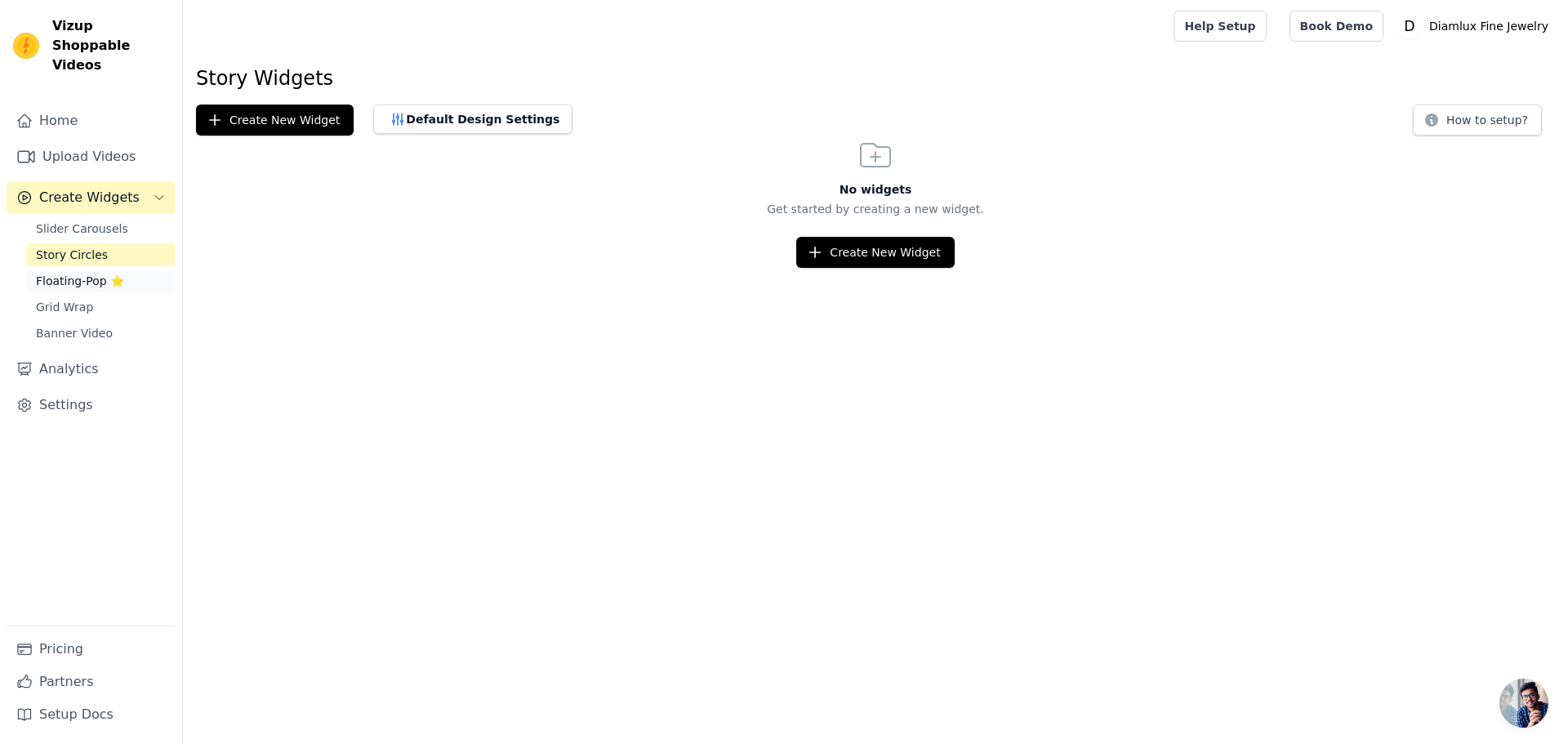
click at [67, 272] on span "Floating-Pop ⭐" at bounding box center [80, 280] width 88 height 17
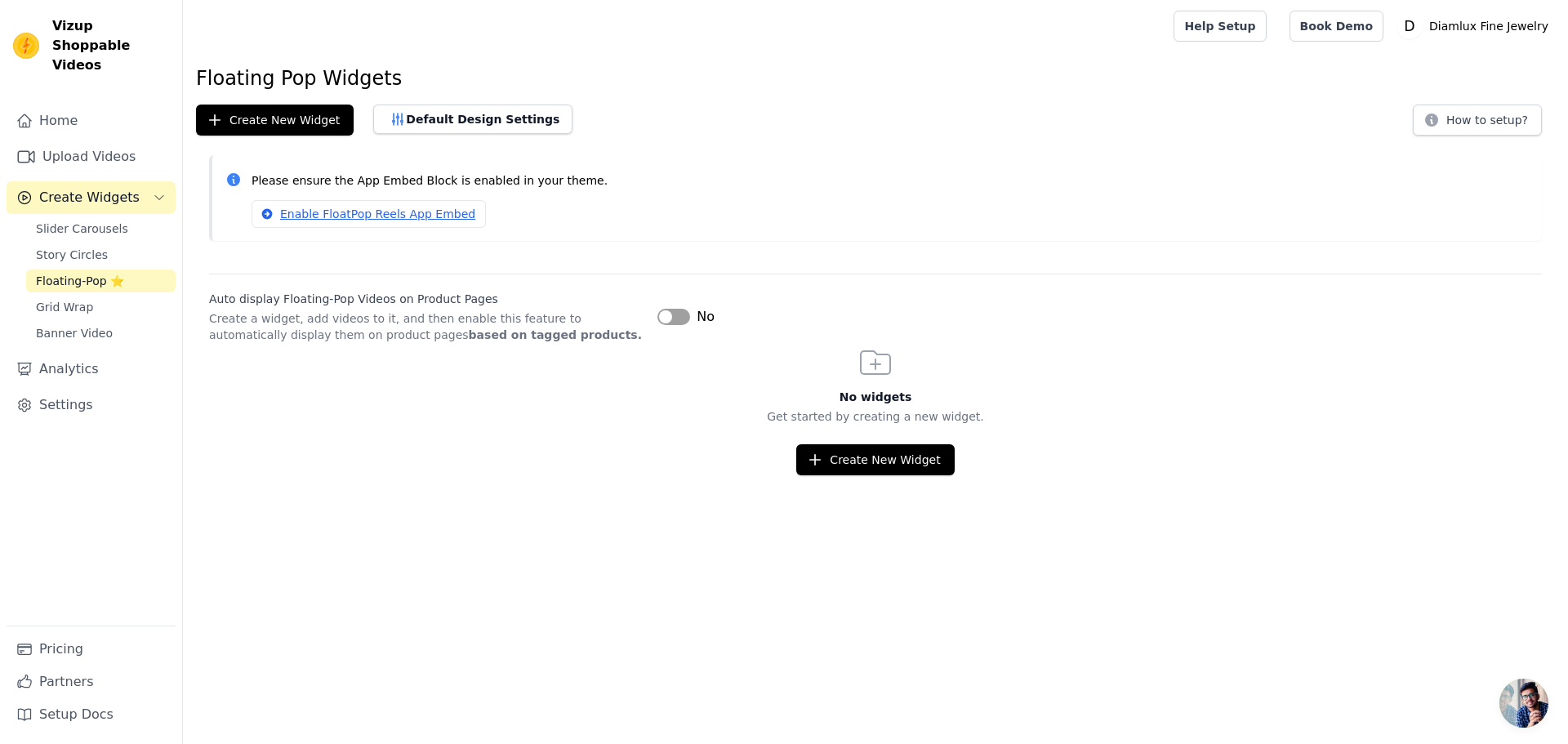
click at [676, 321] on button "Label" at bounding box center [673, 317] width 32 height 17
click at [854, 457] on button "Create New Widget" at bounding box center [875, 459] width 158 height 31
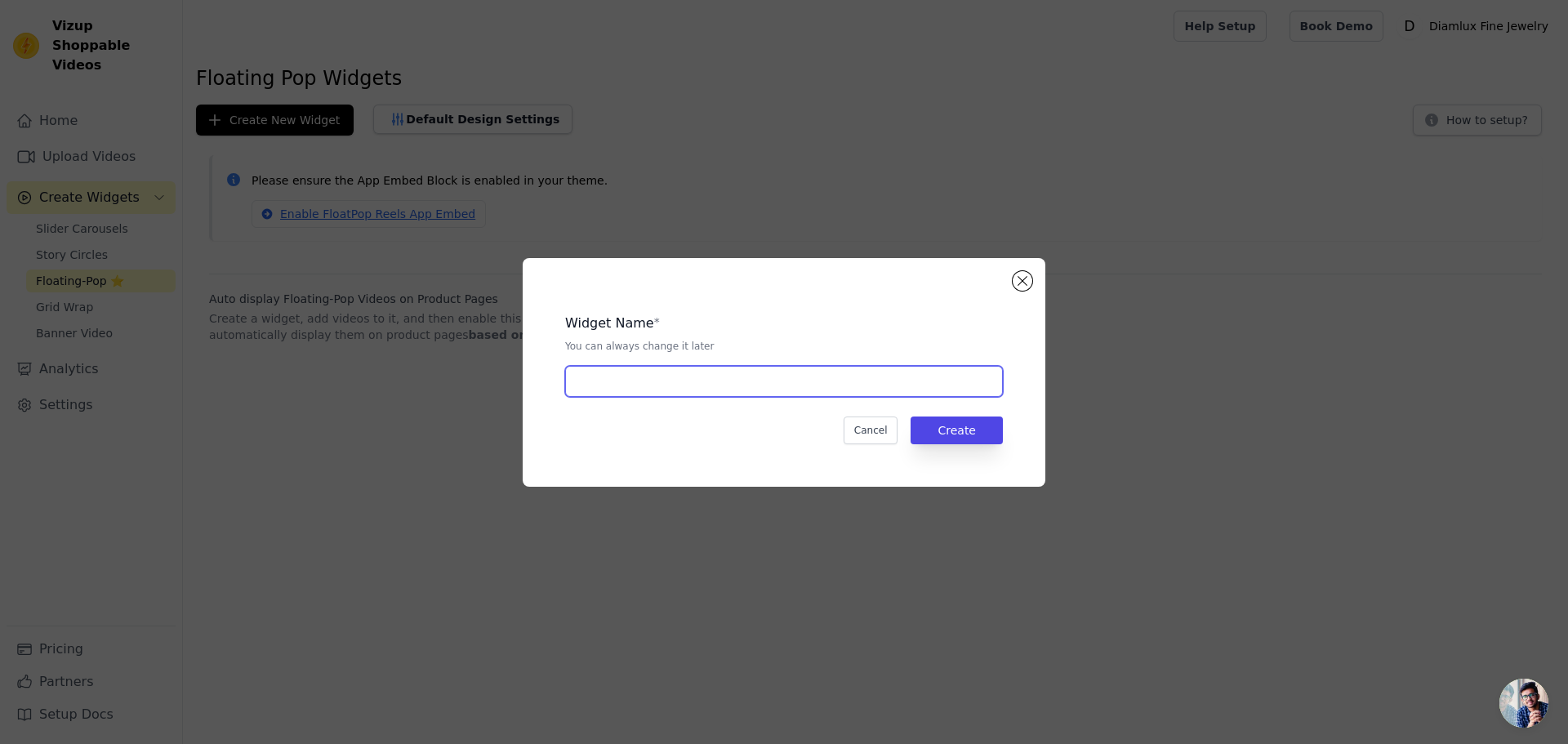
click at [661, 386] on input "text" at bounding box center [784, 381] width 438 height 31
type input "pop"
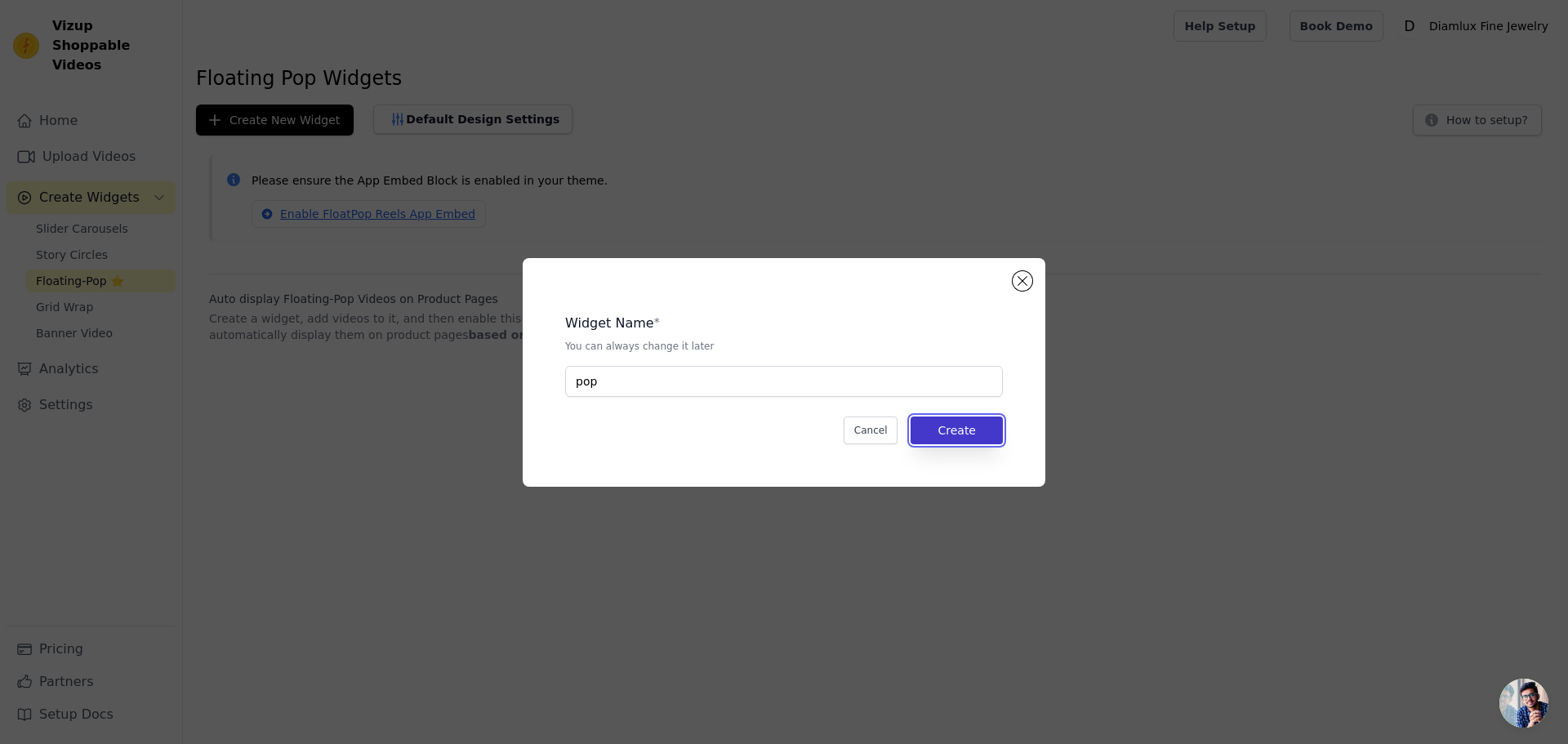
click at [977, 434] on button "Create" at bounding box center [956, 431] width 92 height 28
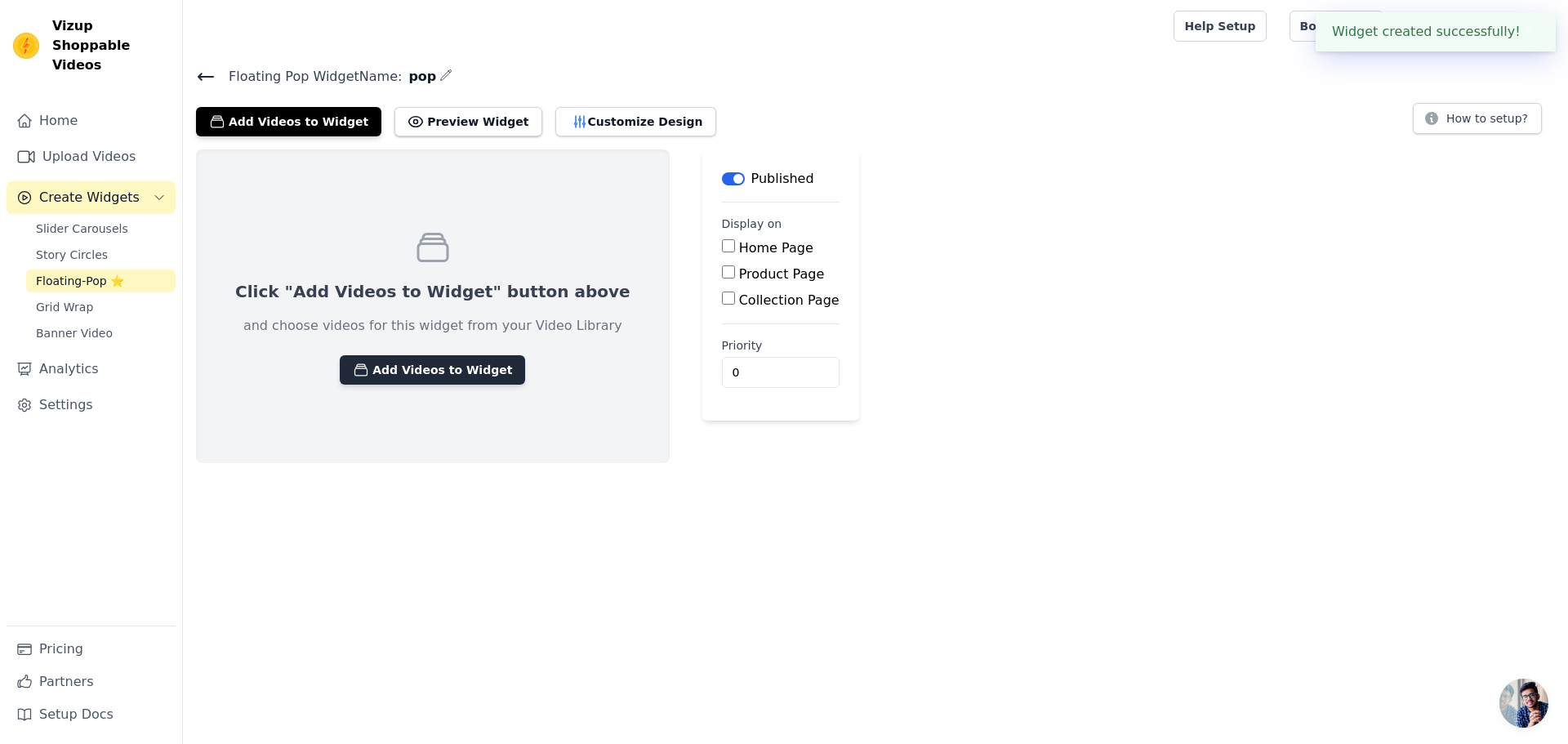
click at [418, 377] on button "Add Videos to Widget" at bounding box center [432, 370] width 186 height 30
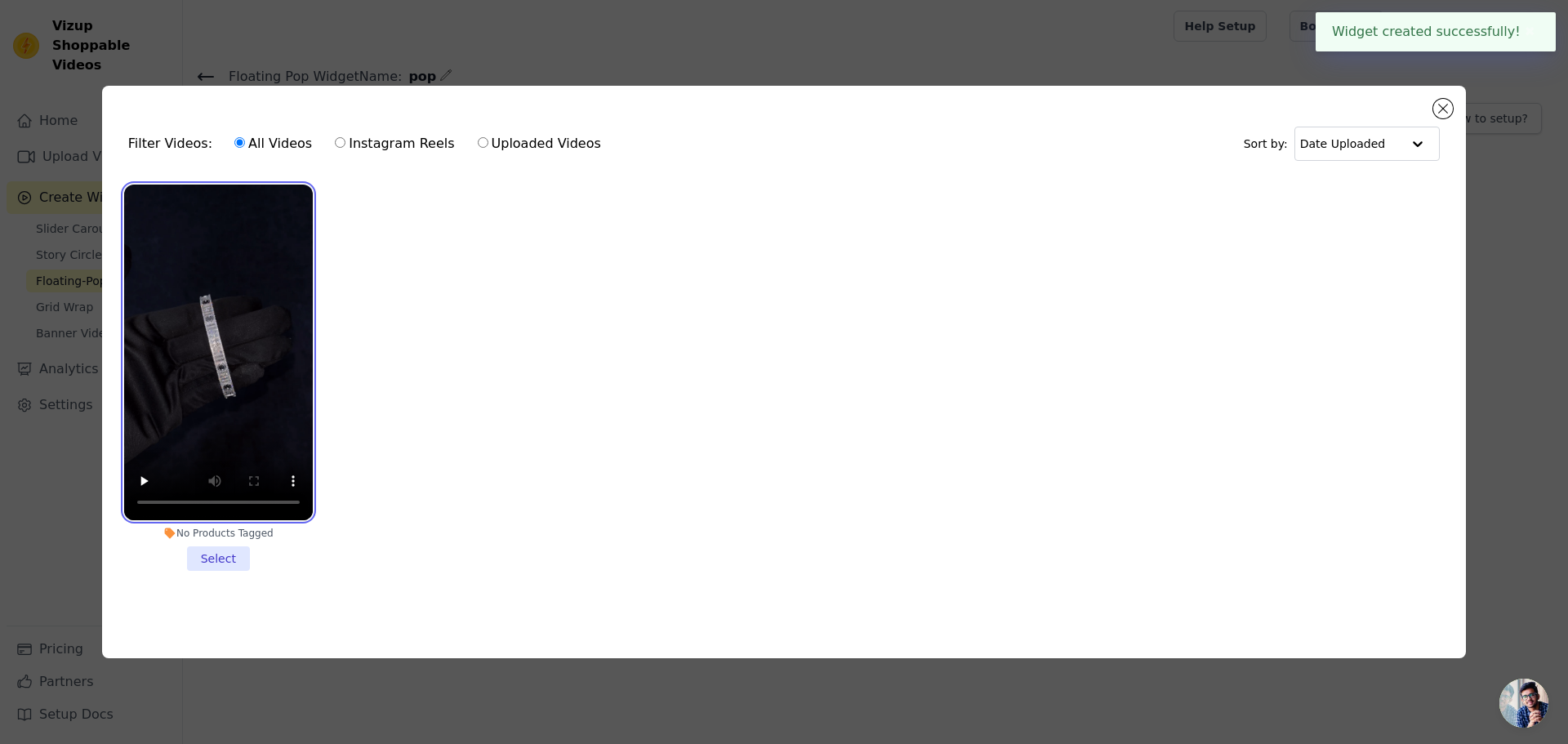
click at [242, 354] on video at bounding box center [218, 352] width 188 height 335
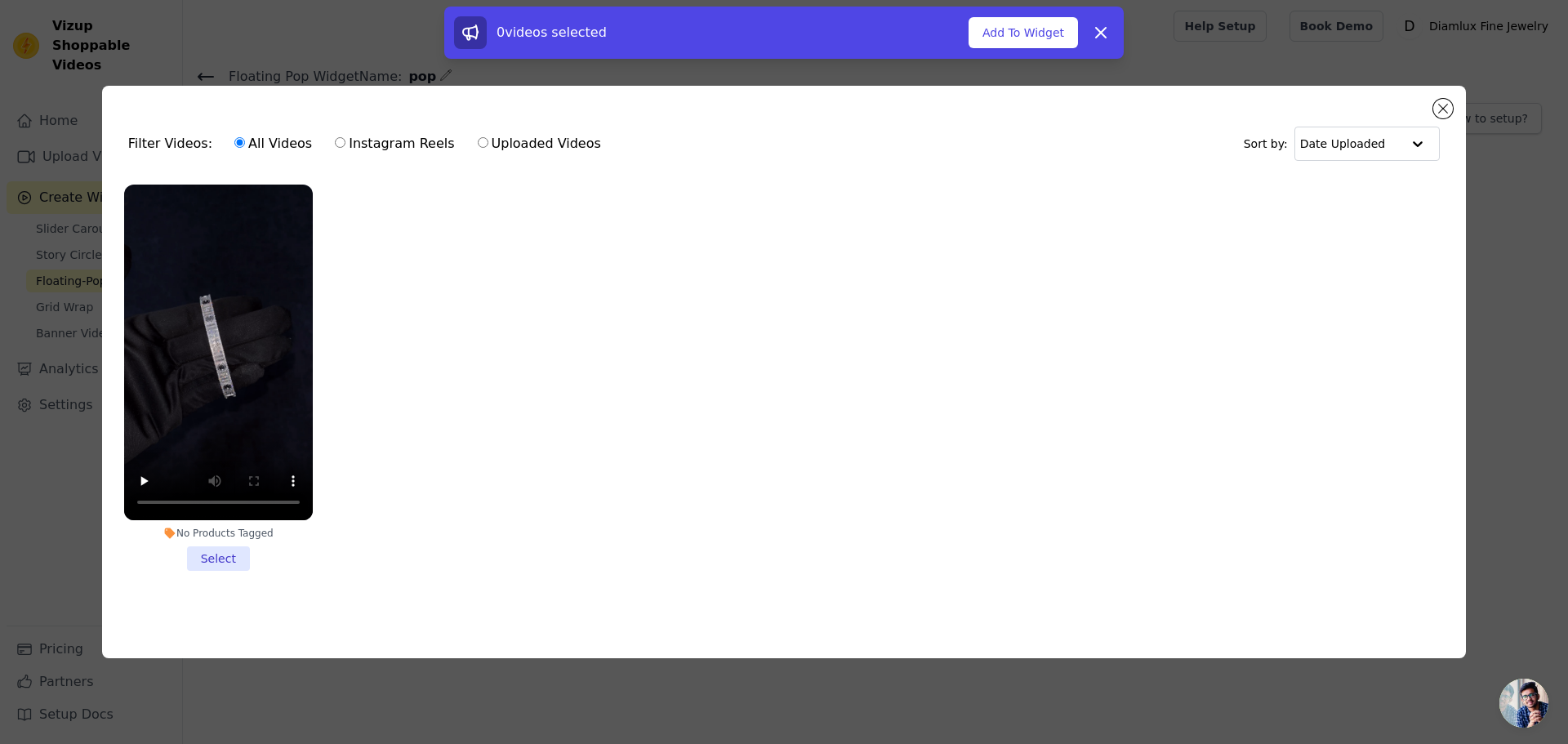
drag, startPoint x: 225, startPoint y: 554, endPoint x: 225, endPoint y: 565, distance: 11.0
click at [226, 553] on li "No Products Tagged Select" at bounding box center [218, 377] width 188 height 386
click at [0, 0] on input "No Products Tagged Select" at bounding box center [0, 0] width 0 height 0
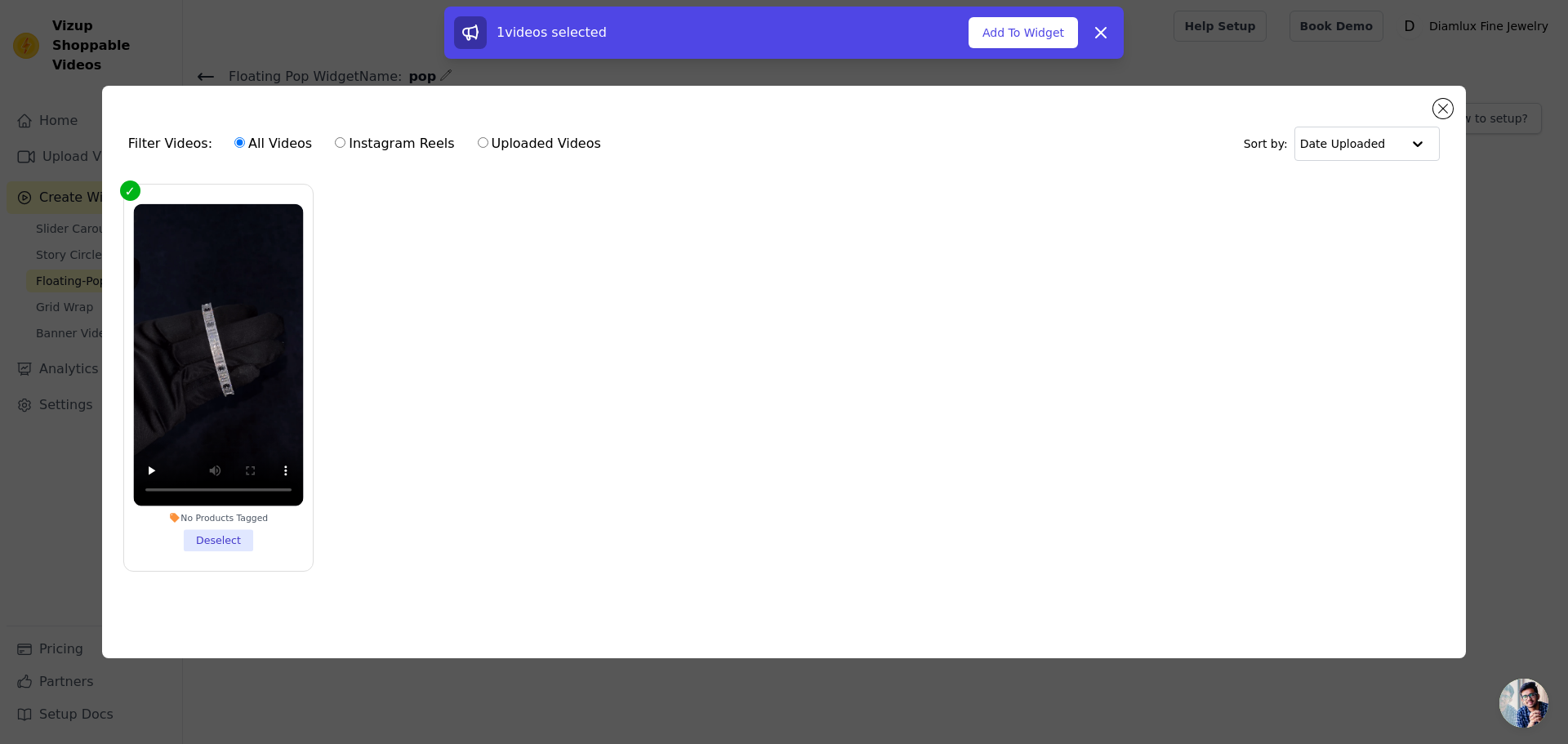
drag, startPoint x: 324, startPoint y: 137, endPoint x: 365, endPoint y: 146, distance: 42.0
click at [356, 143] on label "Instagram Reels" at bounding box center [394, 144] width 121 height 21
click at [346, 143] on input "Instagram Reels" at bounding box center [340, 143] width 11 height 11
radio input "true"
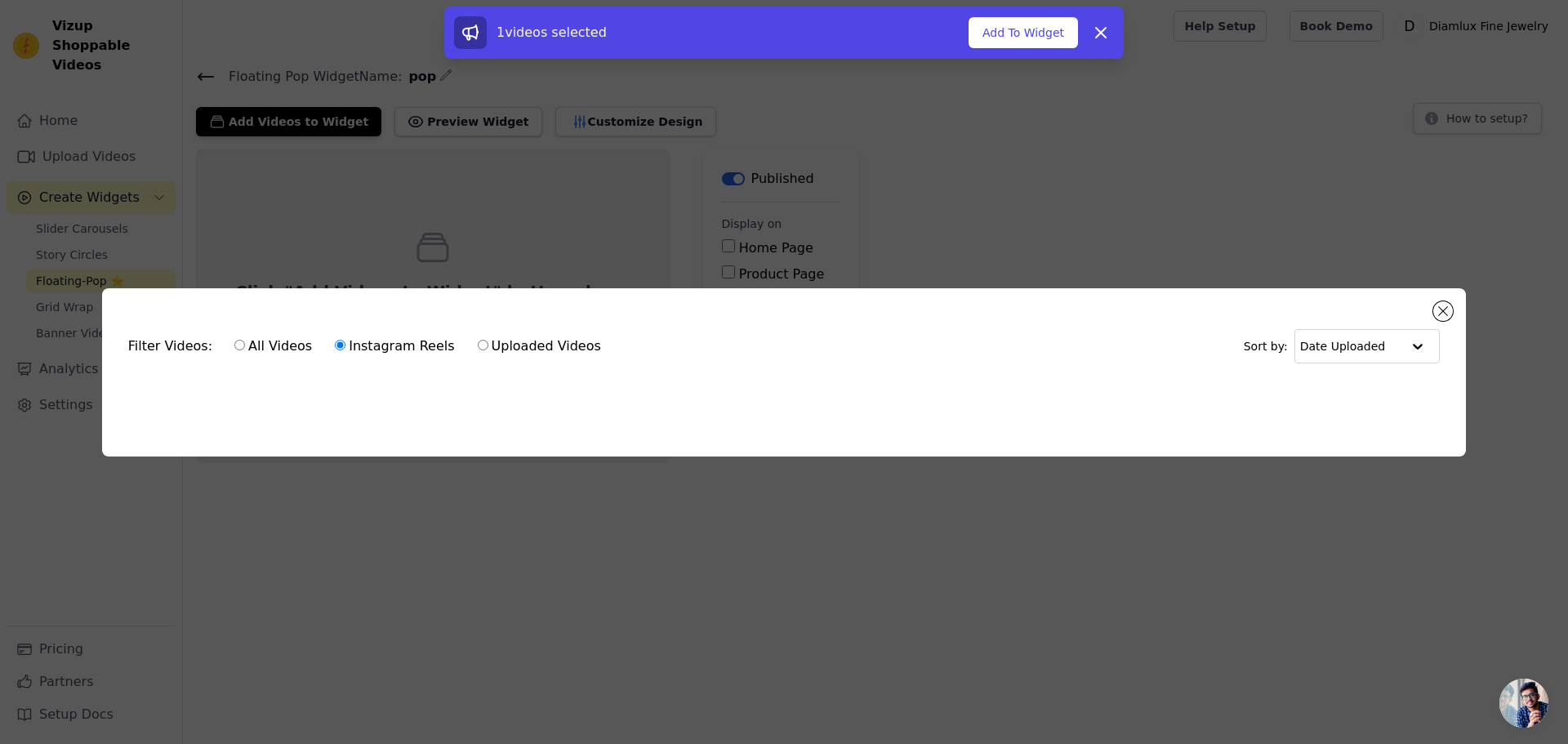
click at [255, 346] on label "All Videos" at bounding box center [273, 346] width 79 height 21
click at [245, 346] on input "All Videos" at bounding box center [240, 345] width 11 height 11
radio input "true"
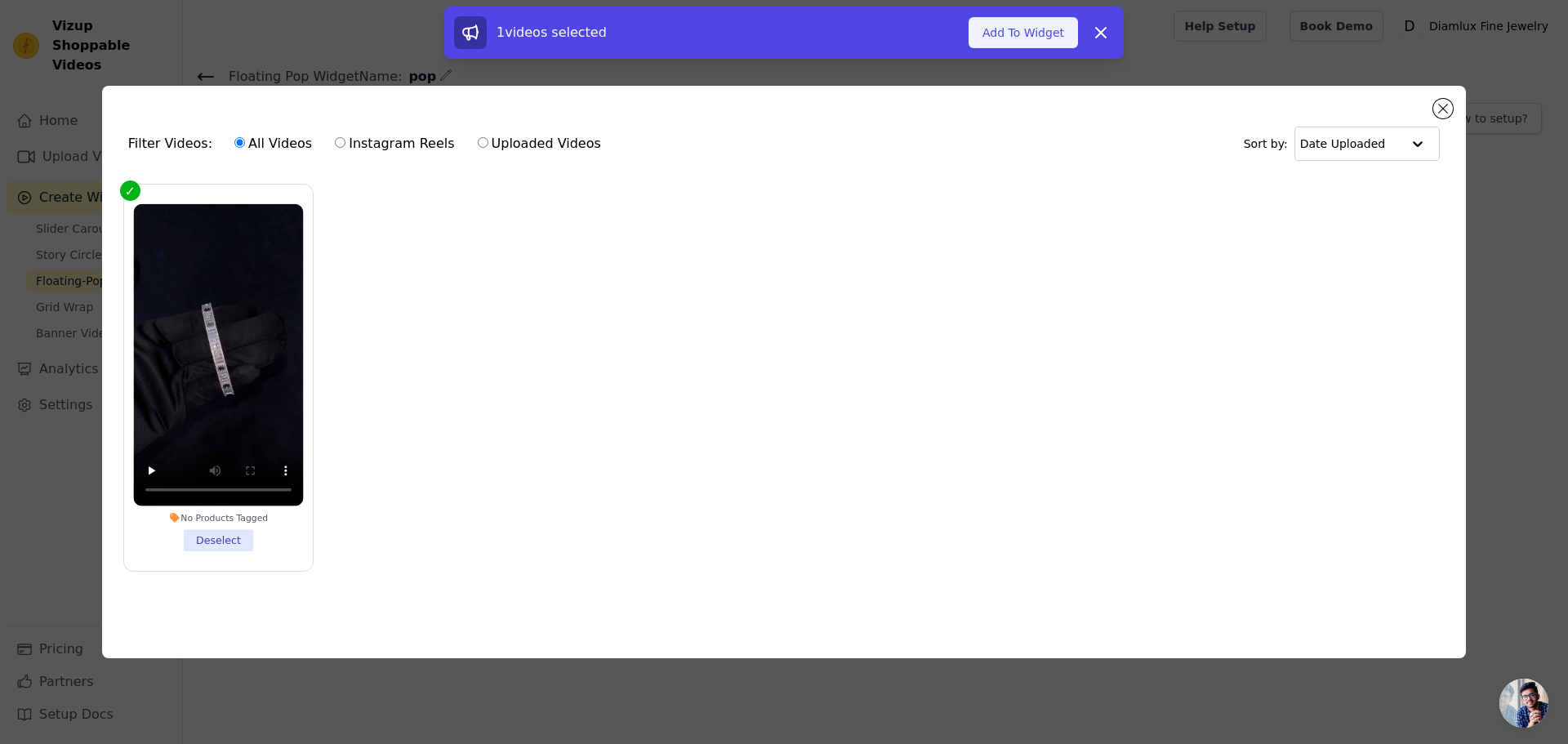
click at [1016, 34] on button "Add To Widget" at bounding box center [1023, 32] width 109 height 31
